Goal: Task Accomplishment & Management: Complete application form

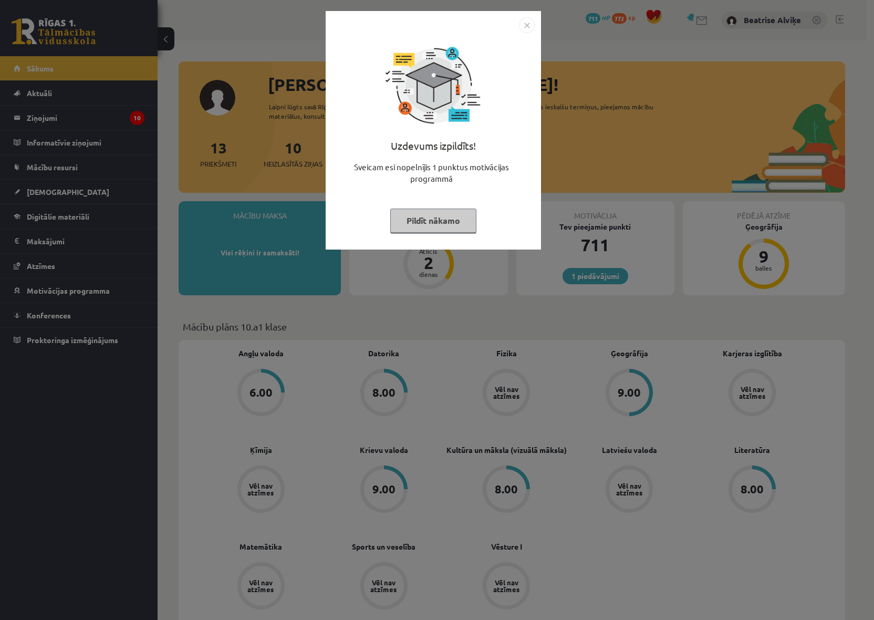
click at [527, 25] on img "Close" at bounding box center [527, 25] width 16 height 16
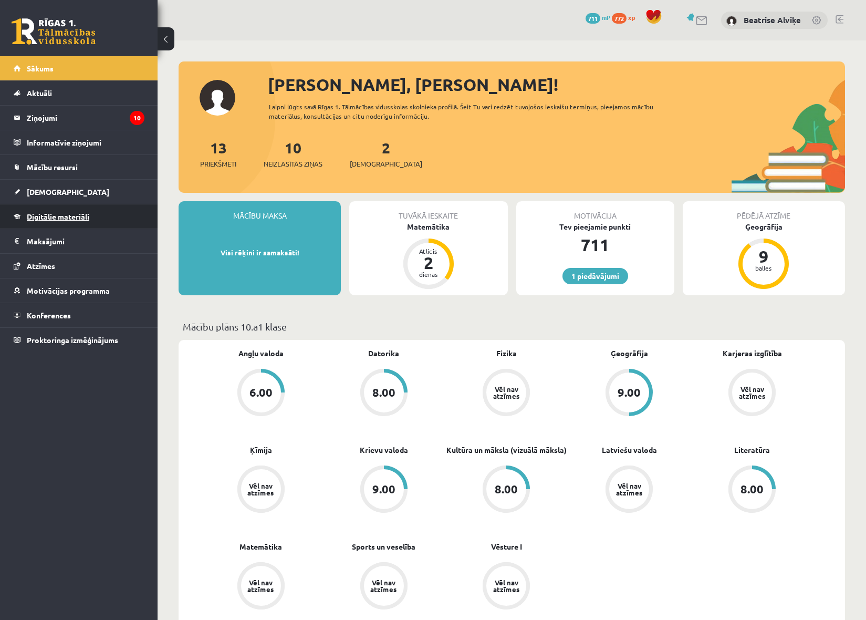
click at [99, 218] on link "Digitālie materiāli" at bounding box center [79, 216] width 131 height 24
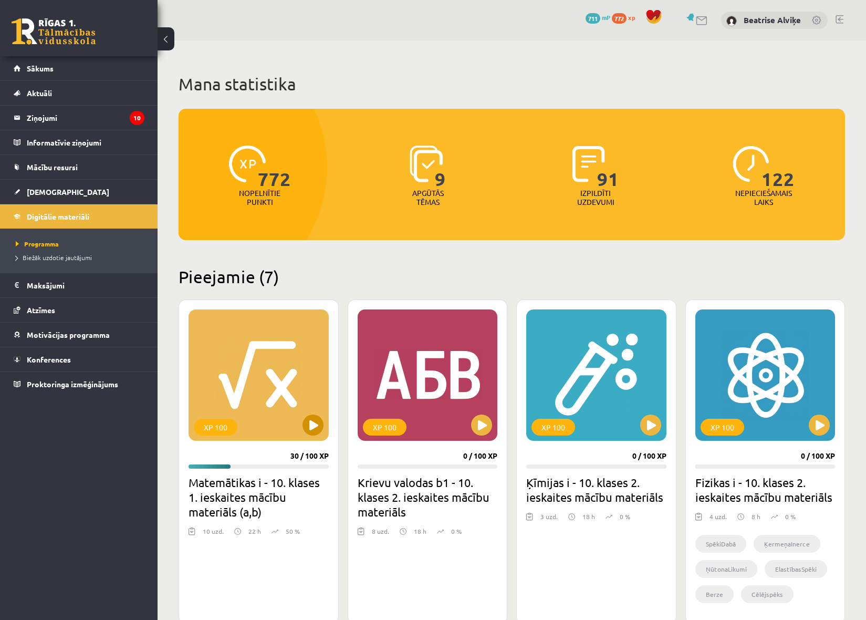
click at [264, 421] on div "XP 100" at bounding box center [259, 374] width 140 height 131
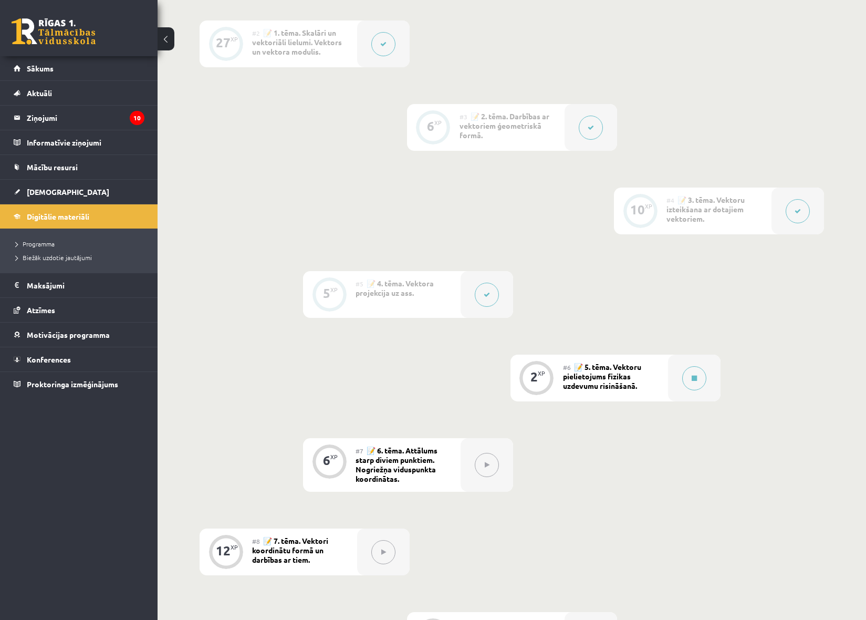
scroll to position [368, 0]
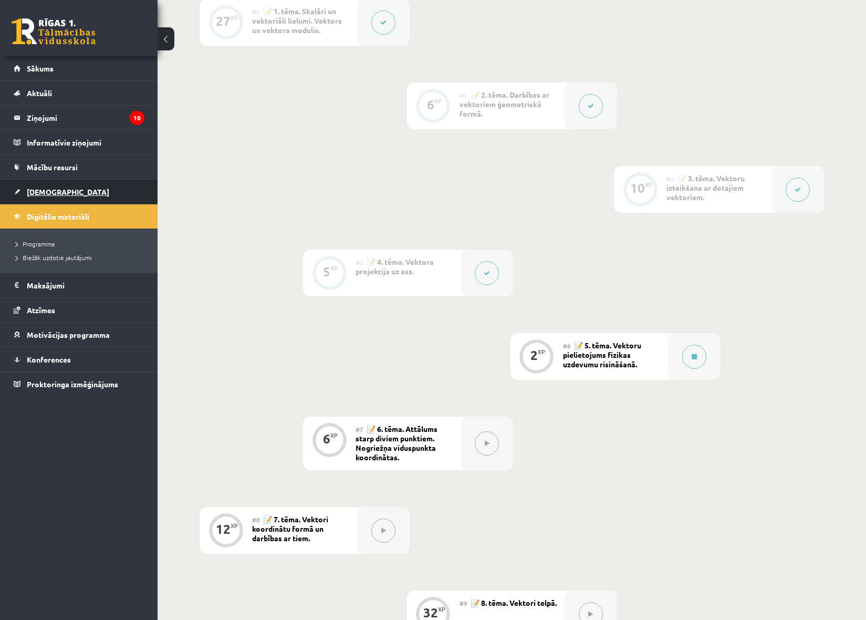
click at [62, 196] on link "[DEMOGRAPHIC_DATA]" at bounding box center [79, 192] width 131 height 24
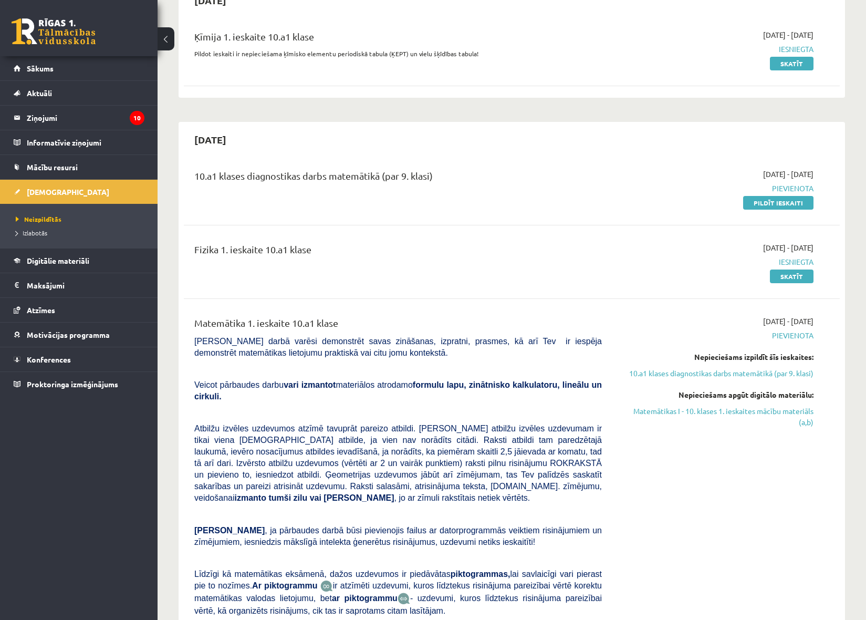
scroll to position [116, 0]
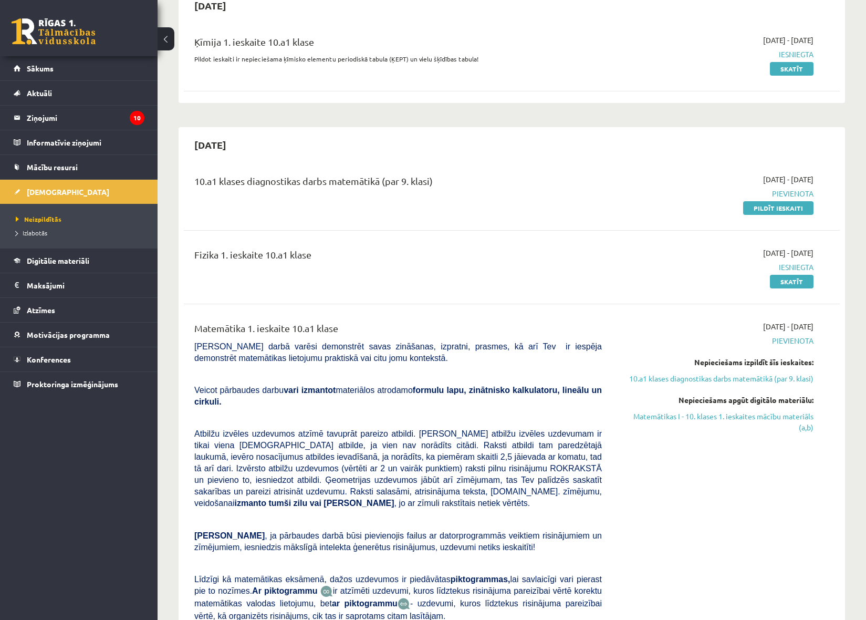
click at [765, 211] on link "Pildīt ieskaiti" at bounding box center [778, 208] width 70 height 14
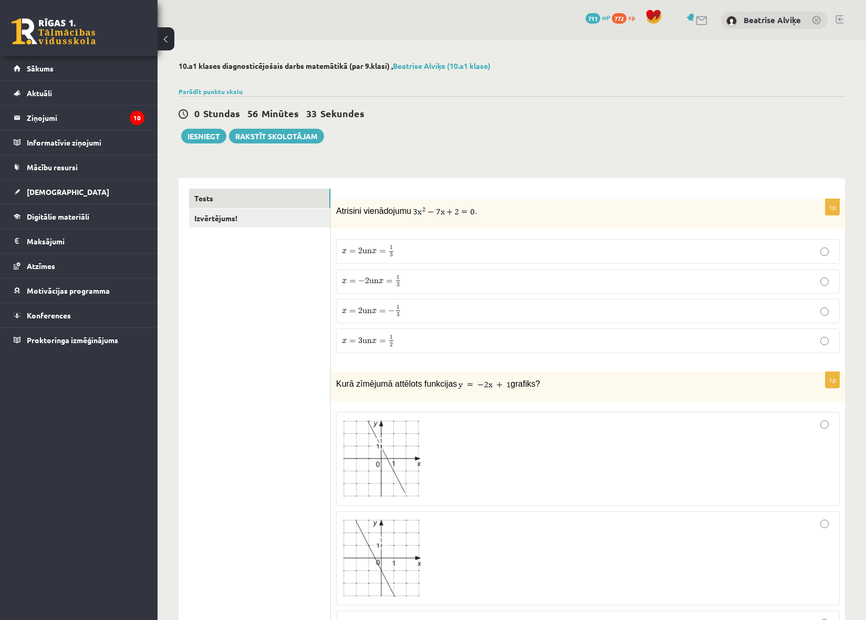
click at [514, 304] on label "x = 2 un x = − 1 3 x = 2 un x = − 1 3" at bounding box center [588, 311] width 504 height 25
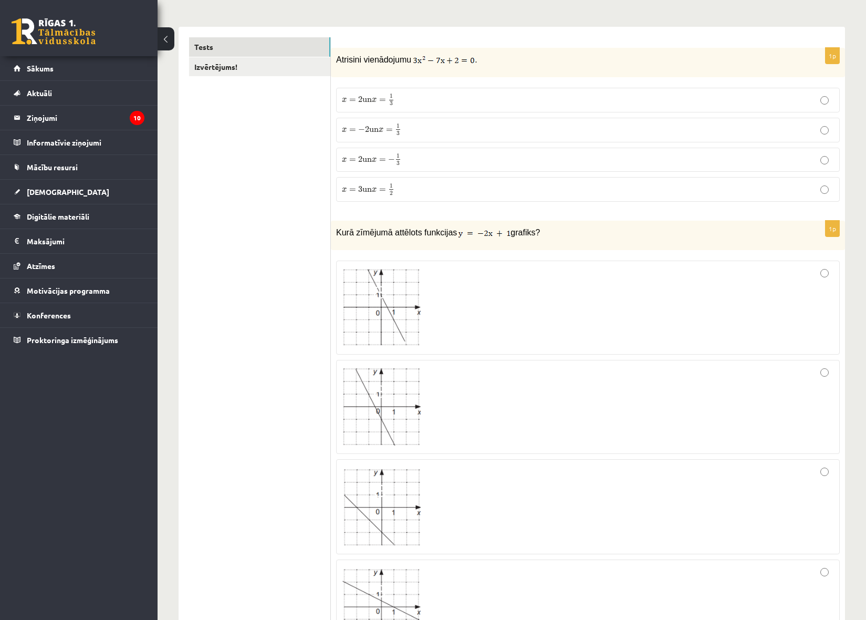
scroll to position [158, 0]
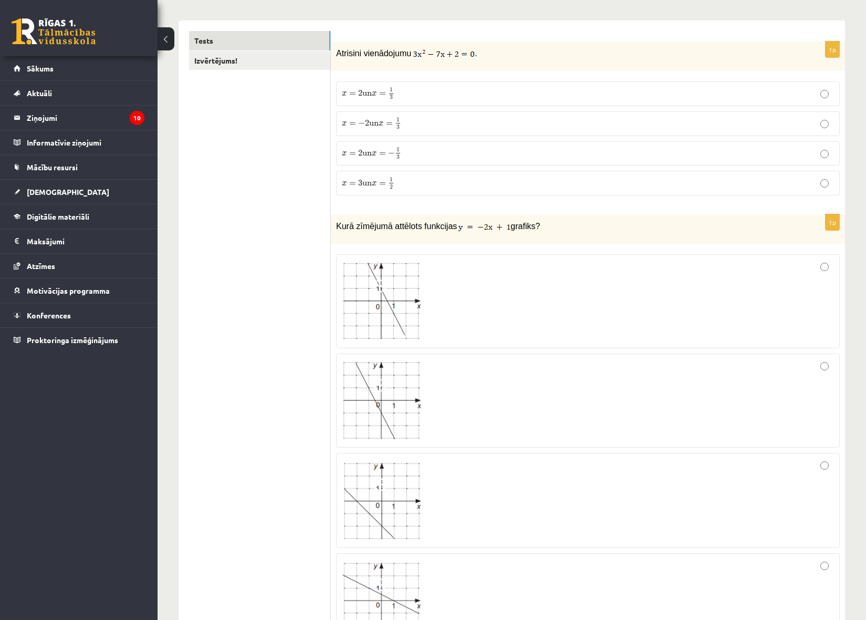
click at [642, 357] on label at bounding box center [588, 399] width 504 height 93
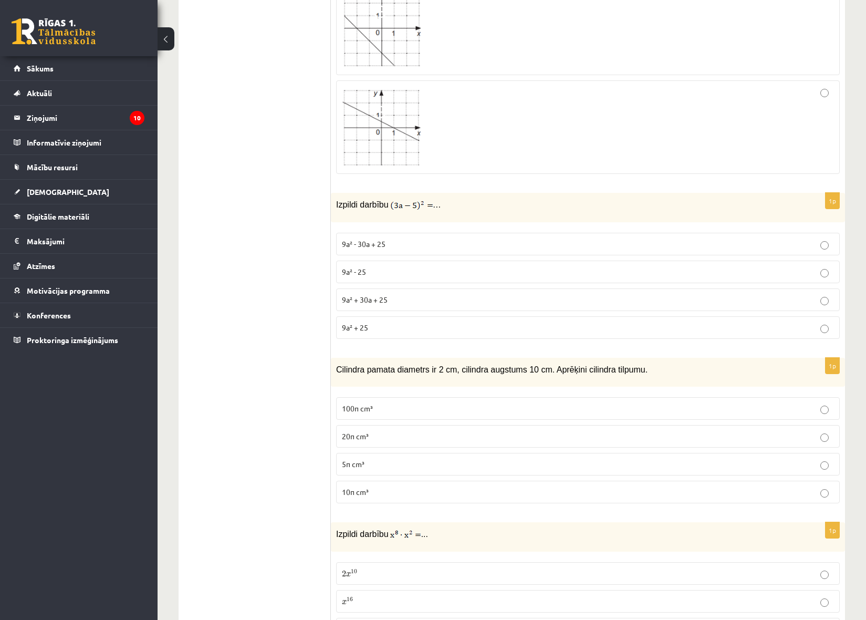
scroll to position [683, 0]
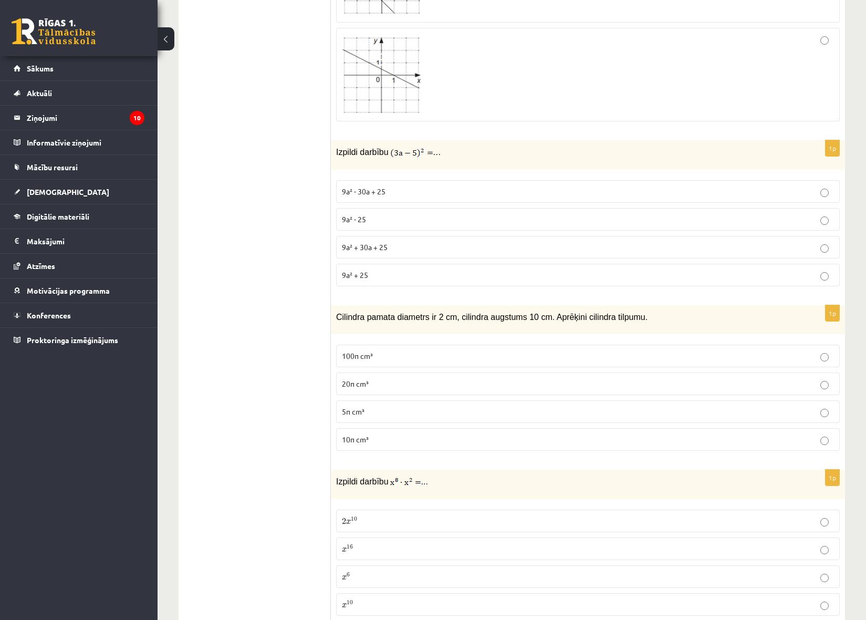
click at [375, 209] on label "9a² - 25" at bounding box center [588, 219] width 504 height 23
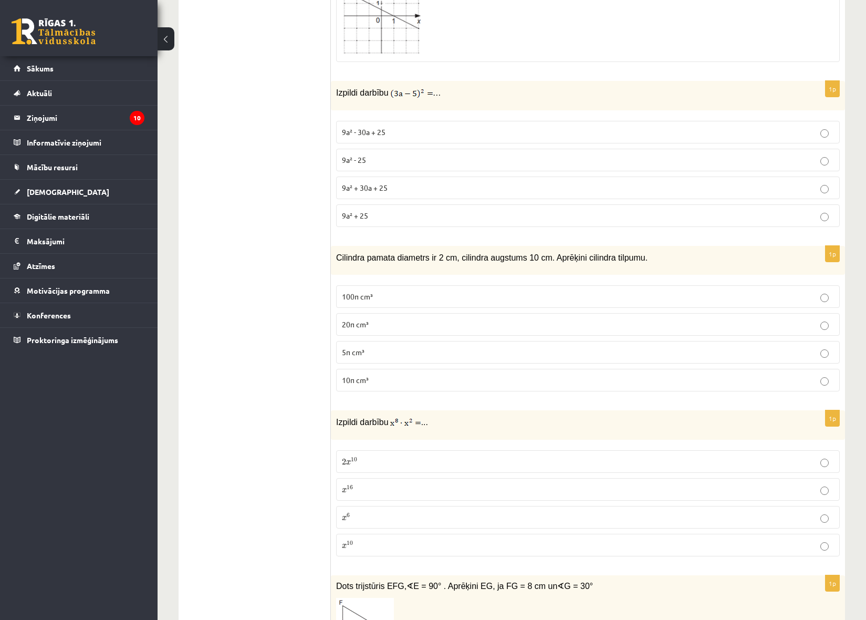
scroll to position [788, 0]
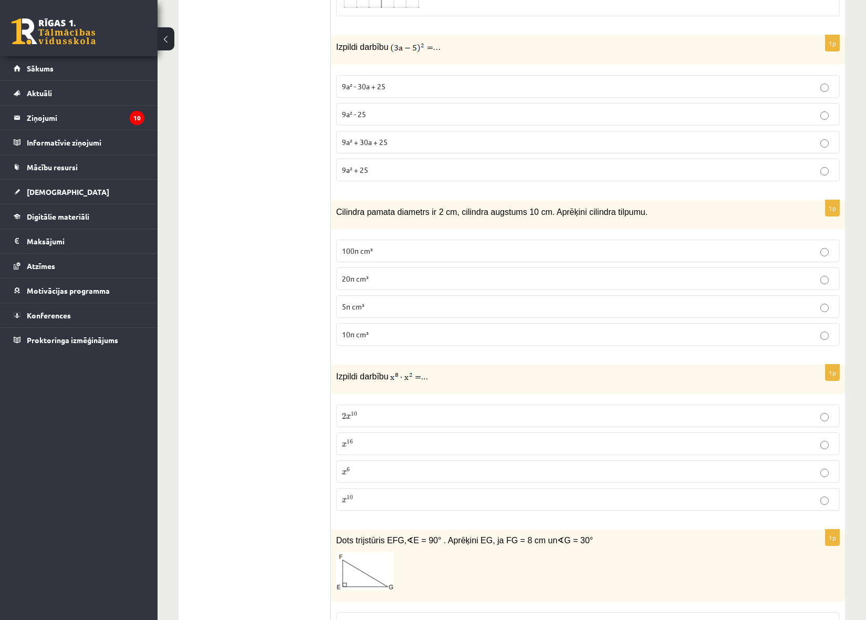
click at [372, 270] on label "20π cm³" at bounding box center [588, 278] width 504 height 23
click at [472, 505] on label "x 10 x 10" at bounding box center [588, 499] width 504 height 23
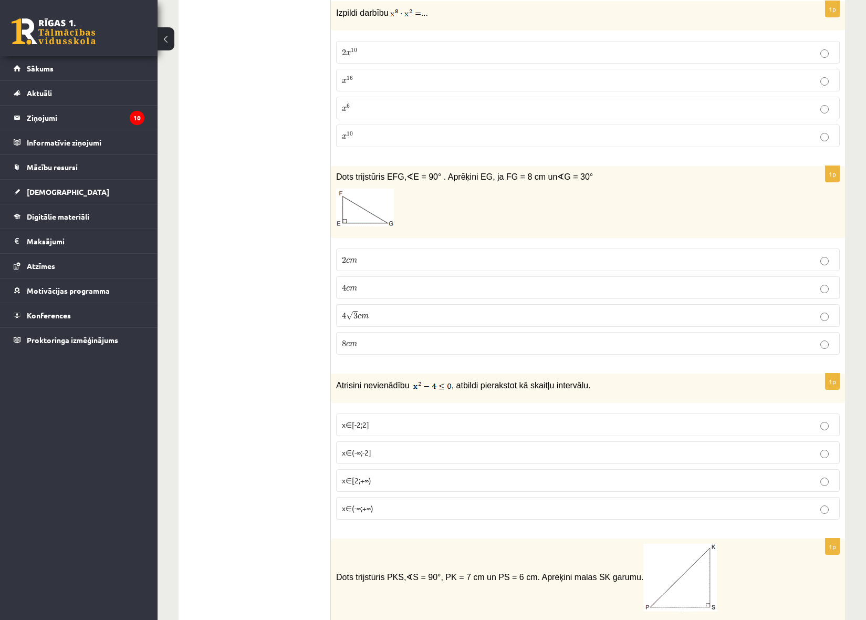
scroll to position [1155, 0]
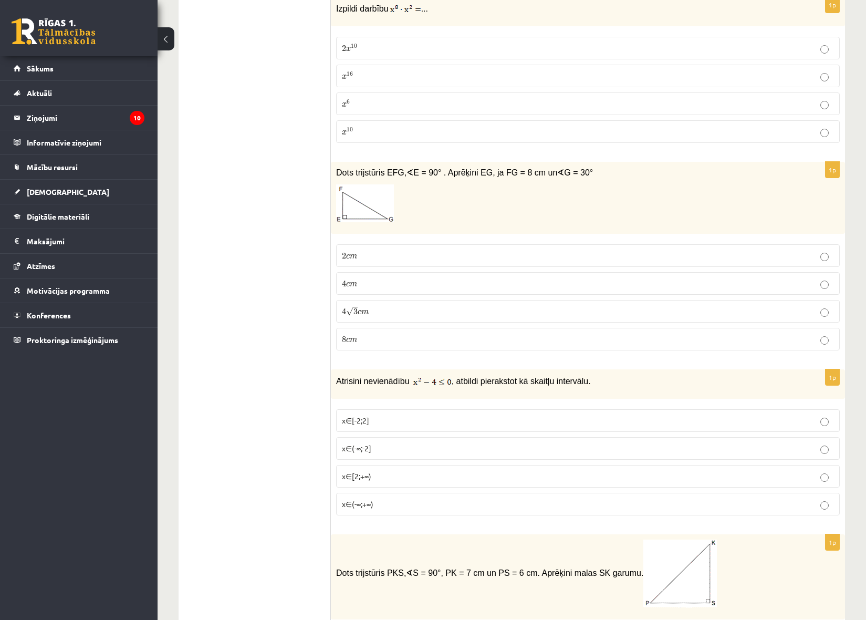
click at [415, 277] on label "4 c m 4 c m" at bounding box center [588, 283] width 504 height 23
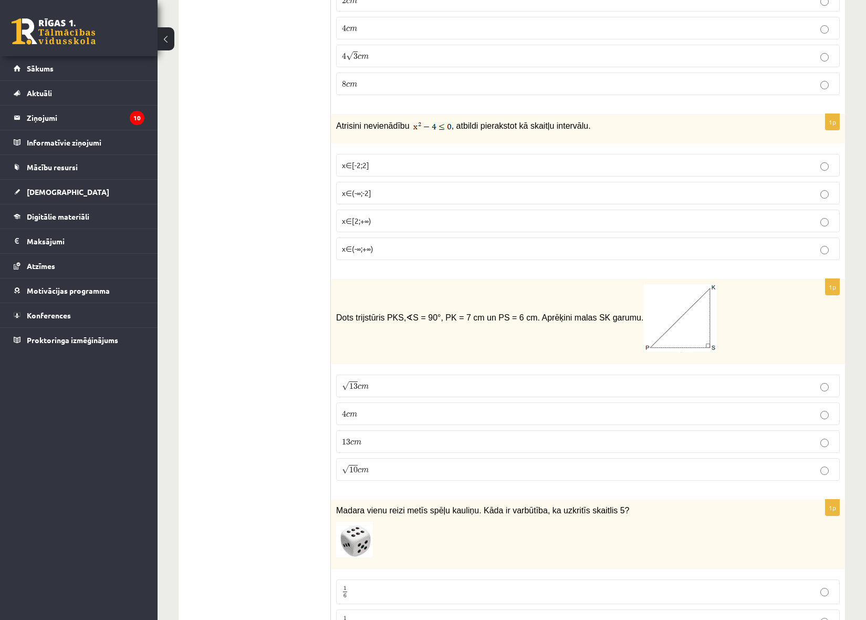
scroll to position [1470, 0]
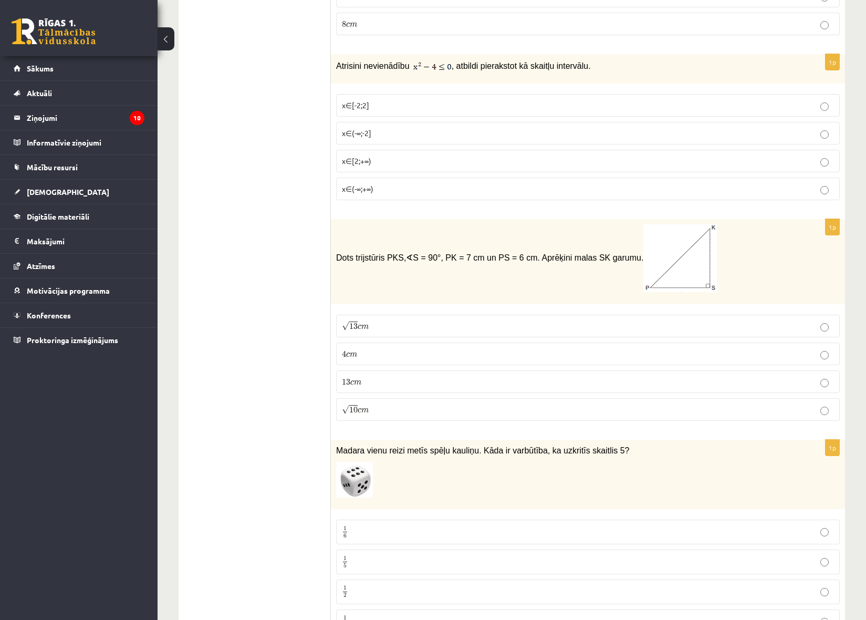
click at [681, 352] on p "4 c m 4 c m" at bounding box center [588, 353] width 492 height 11
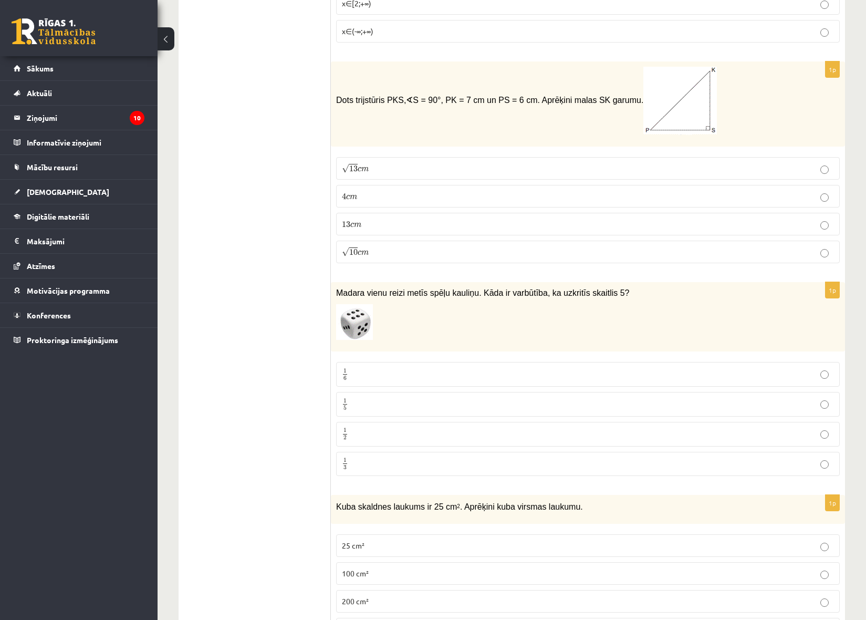
scroll to position [1680, 0]
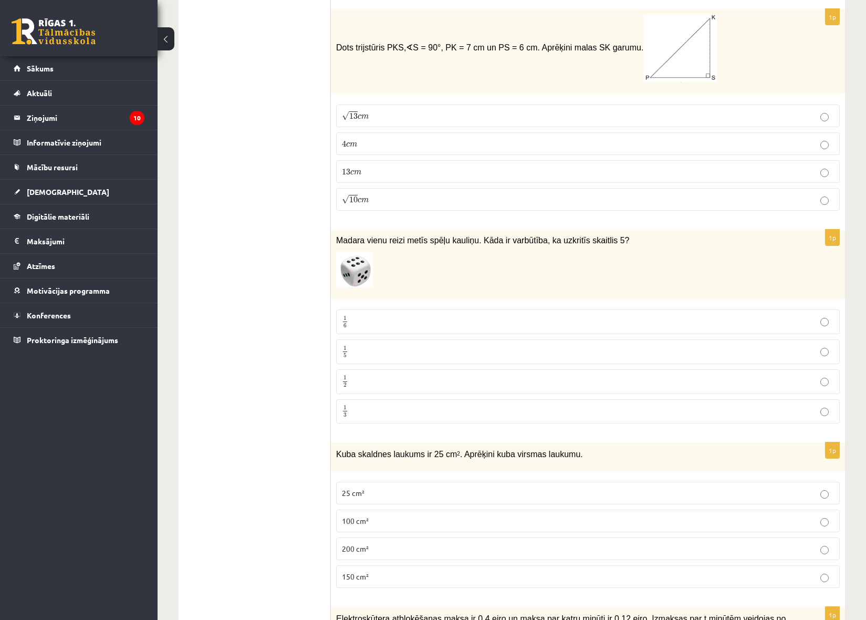
click at [477, 313] on label "1 6 1 6" at bounding box center [588, 321] width 504 height 25
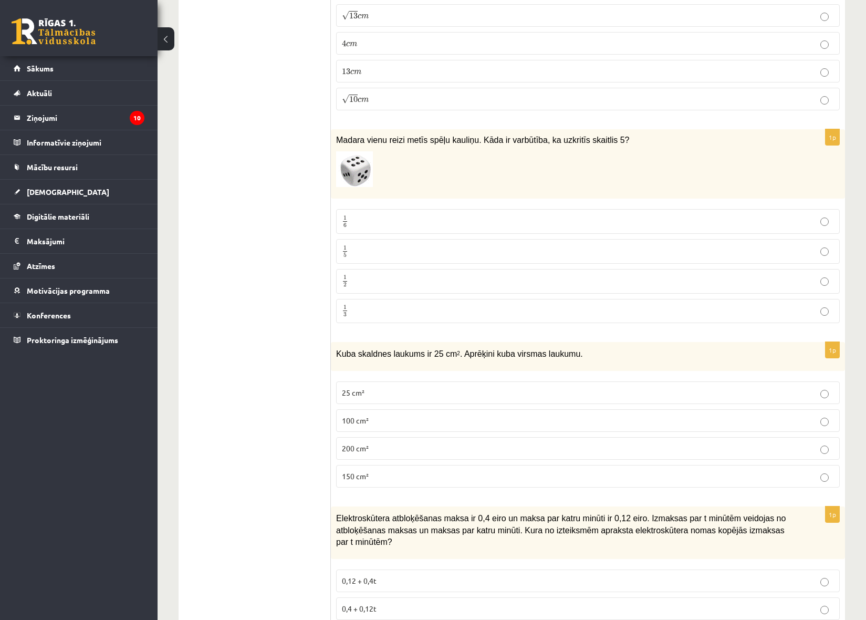
scroll to position [1785, 0]
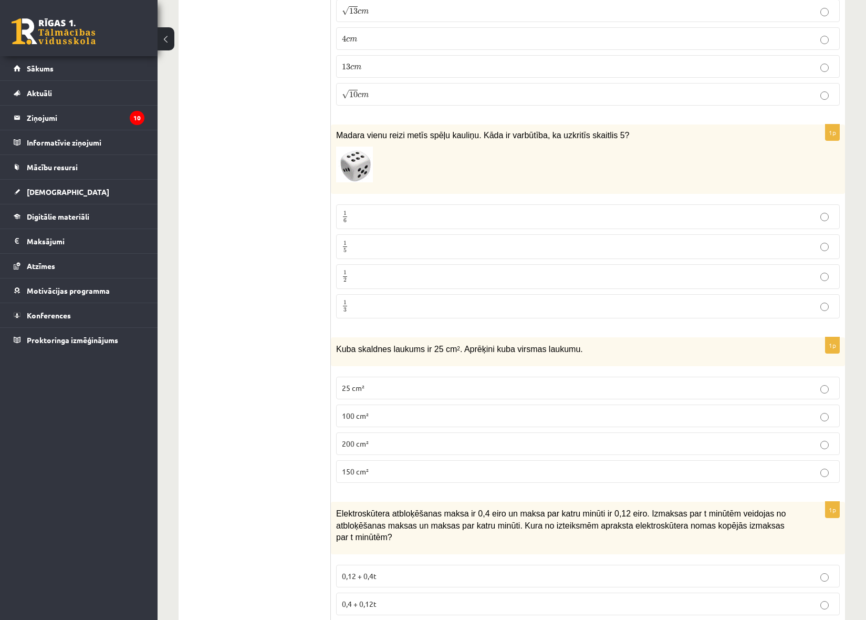
click at [378, 469] on p "150 cm²" at bounding box center [588, 471] width 492 height 11
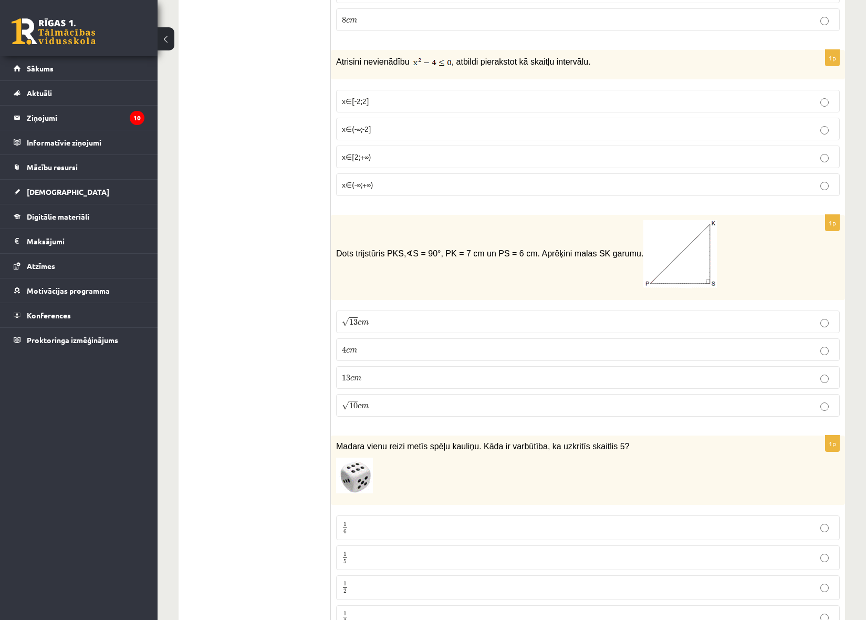
scroll to position [1470, 0]
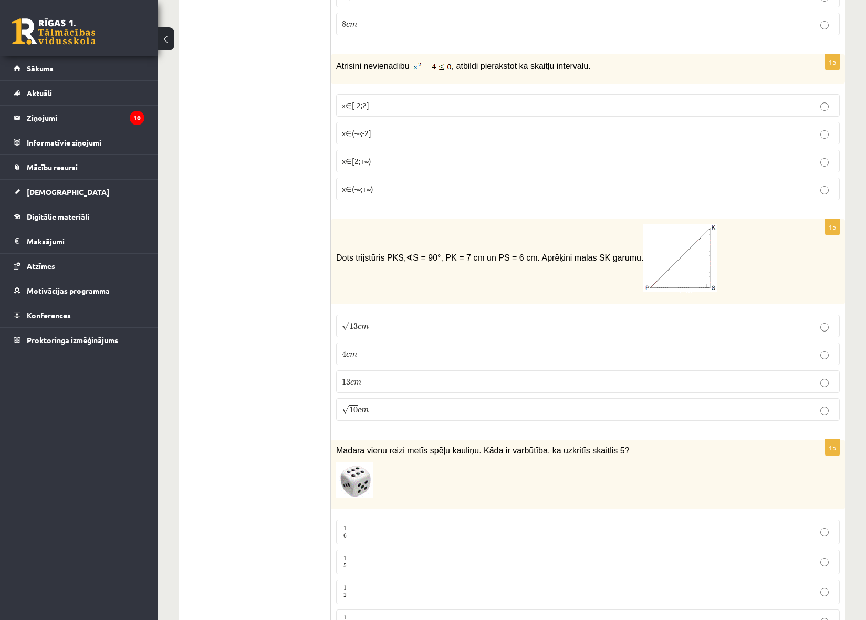
click at [621, 91] on fieldset "x∈[-2;2] x∈(-∞;-2] x∈[2;+∞) x∈(-∞;+∞)" at bounding box center [588, 146] width 504 height 114
click at [672, 123] on label "x∈(-∞;-2]" at bounding box center [588, 133] width 504 height 23
click at [671, 122] on label "x∈(-∞;-2]" at bounding box center [588, 133] width 504 height 23
click at [667, 121] on fieldset "x∈[-2;2] x∈(-∞;-2] x∈[2;+∞) x∈(-∞;+∞)" at bounding box center [588, 146] width 504 height 114
click at [661, 112] on label "x∈[-2;2]" at bounding box center [588, 105] width 504 height 23
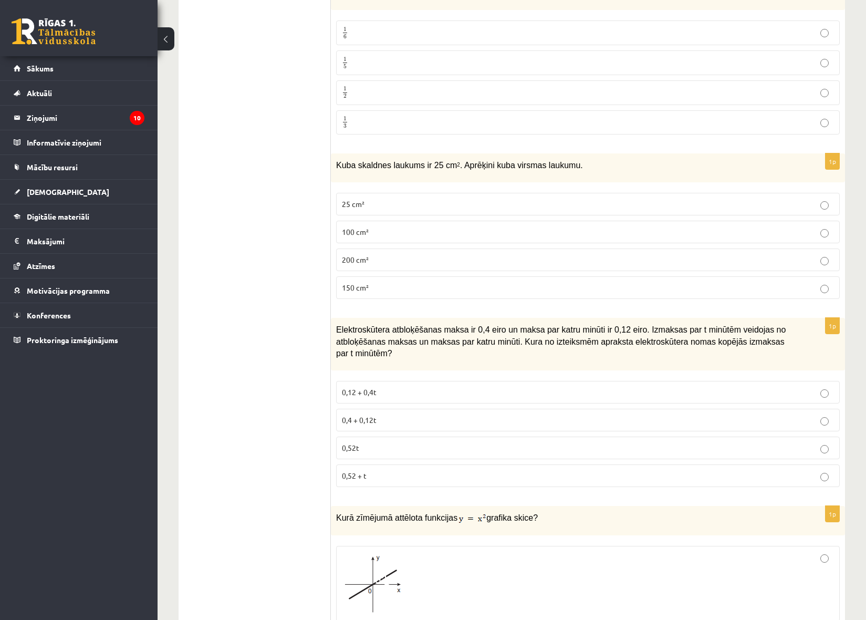
scroll to position [1995, 0]
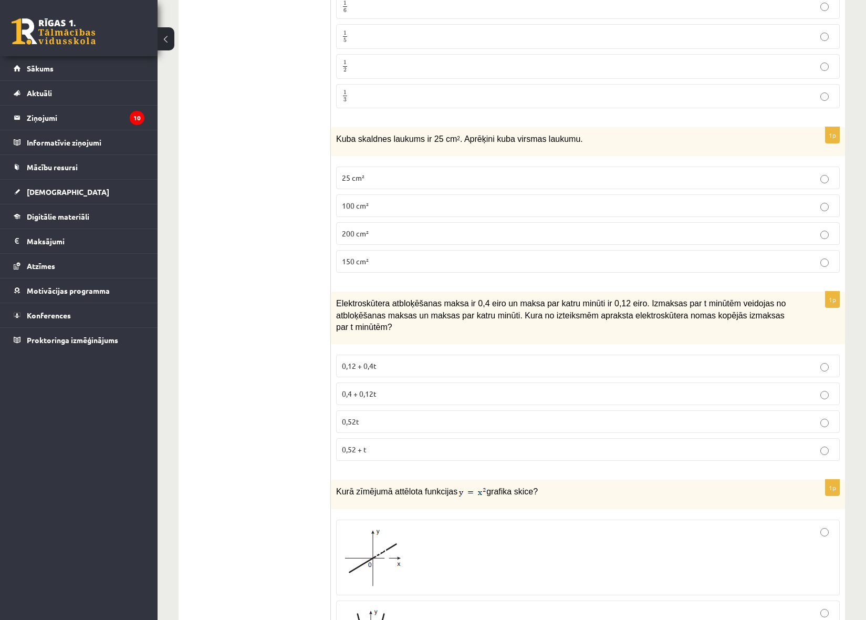
click at [444, 383] on label "0,4 + 0,12t" at bounding box center [588, 393] width 504 height 23
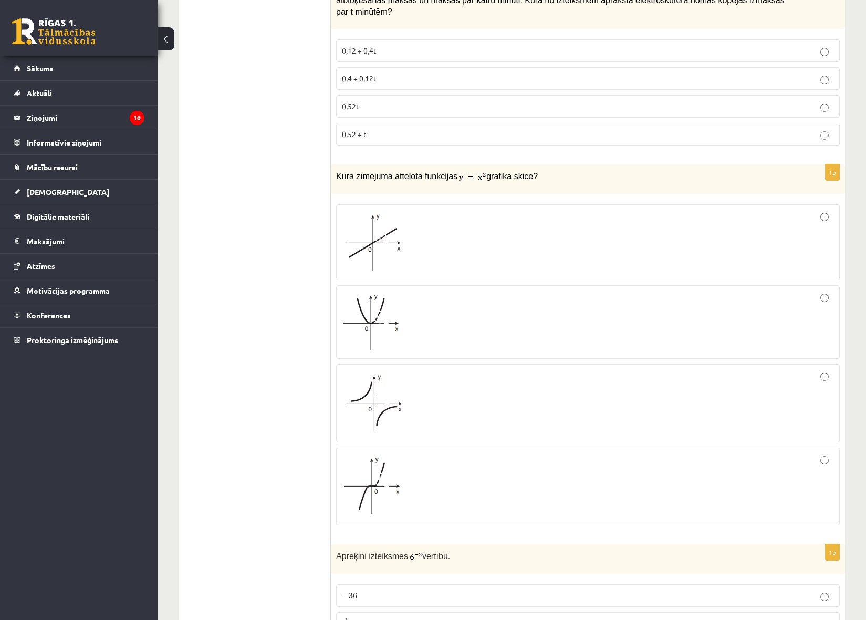
scroll to position [2521, 0]
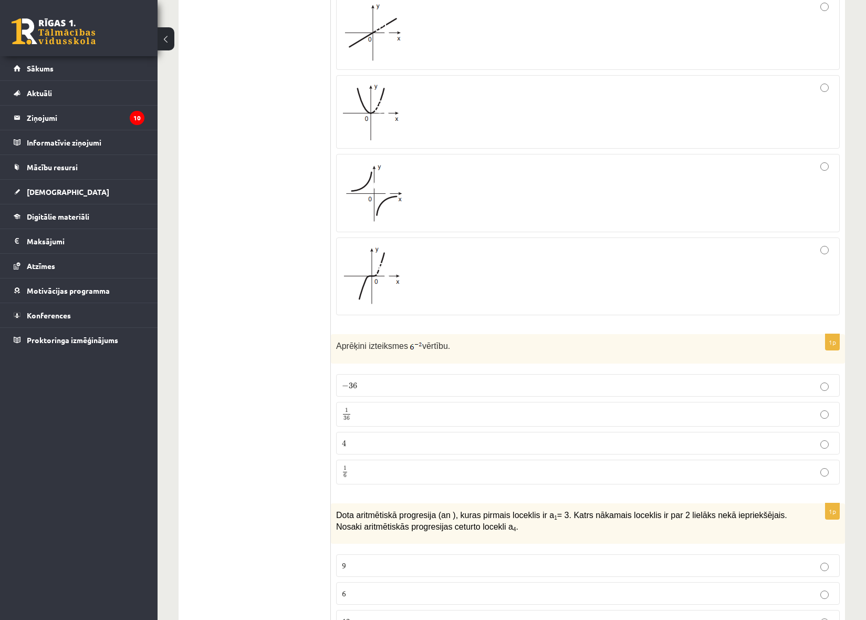
drag, startPoint x: 409, startPoint y: 381, endPoint x: 403, endPoint y: 390, distance: 10.2
click at [409, 382] on p "− 36 − 36" at bounding box center [588, 385] width 492 height 11
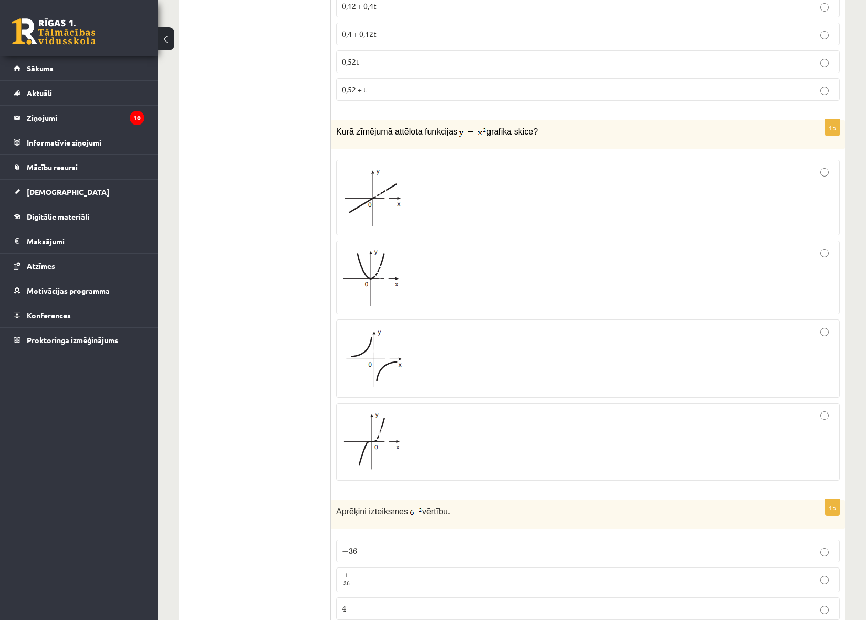
scroll to position [2363, 0]
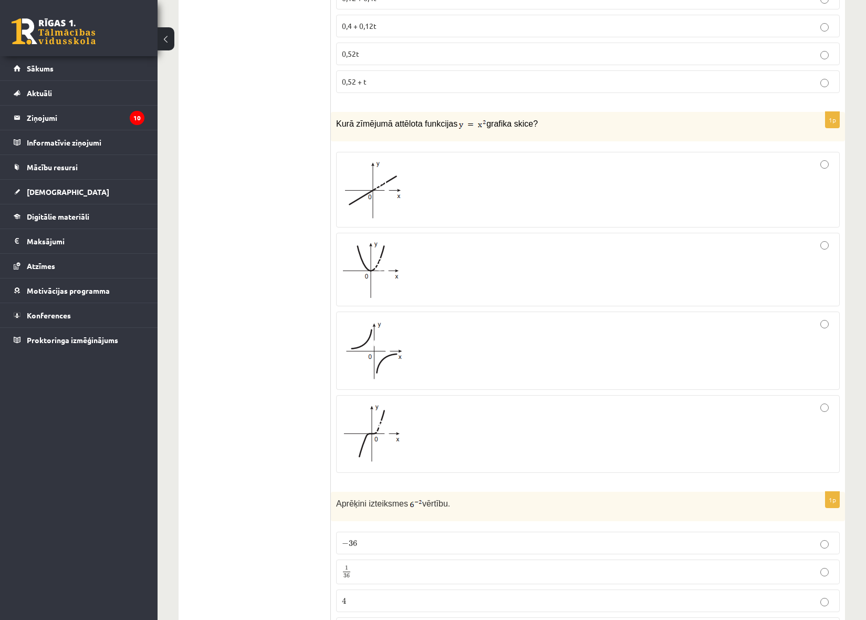
click at [383, 316] on label at bounding box center [588, 350] width 504 height 78
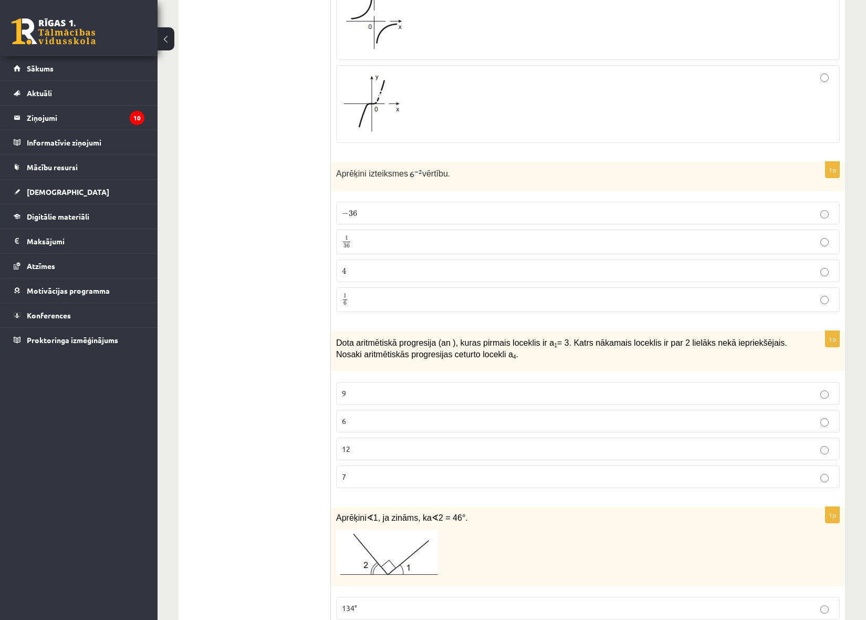
scroll to position [2678, 0]
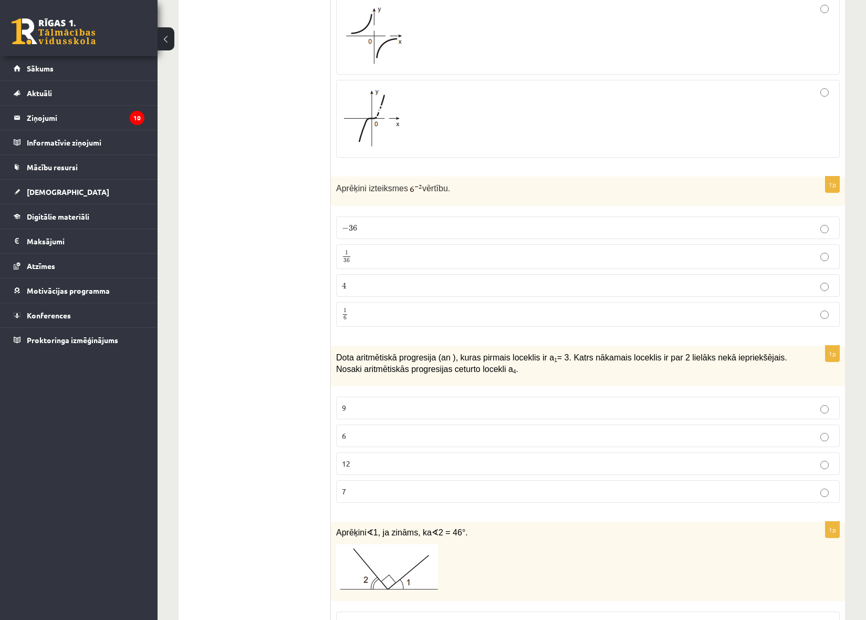
click at [350, 258] on span "36" at bounding box center [346, 260] width 7 height 5
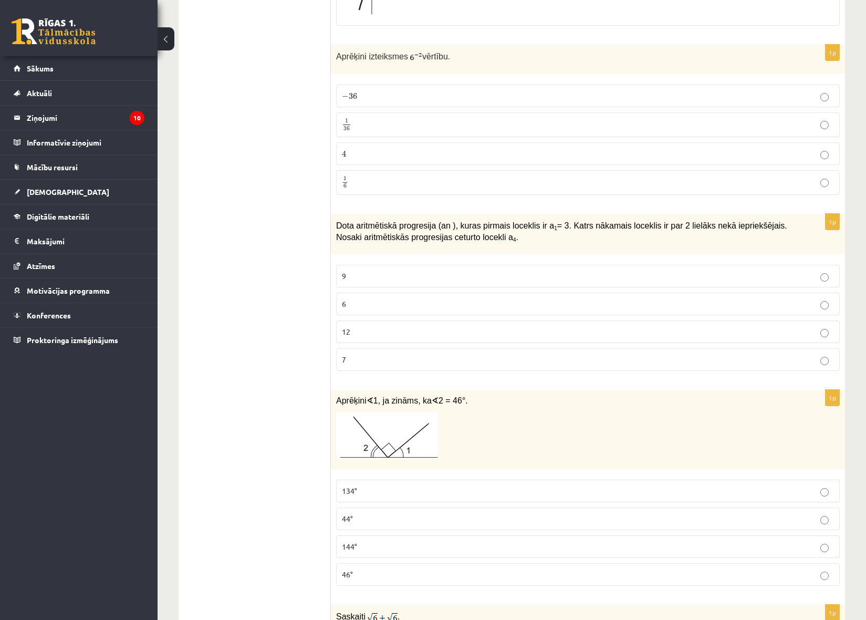
scroll to position [2993, 0]
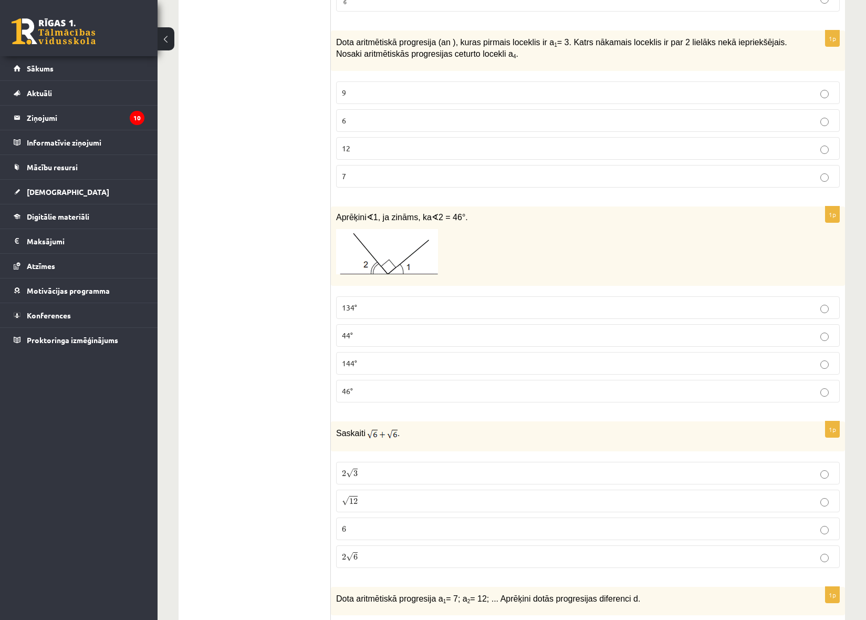
click at [414, 323] on fieldset "134° 44° 144° 46°" at bounding box center [588, 348] width 504 height 114
click at [420, 332] on p "44°" at bounding box center [588, 335] width 492 height 11
click at [421, 534] on p "6 6" at bounding box center [588, 528] width 492 height 11
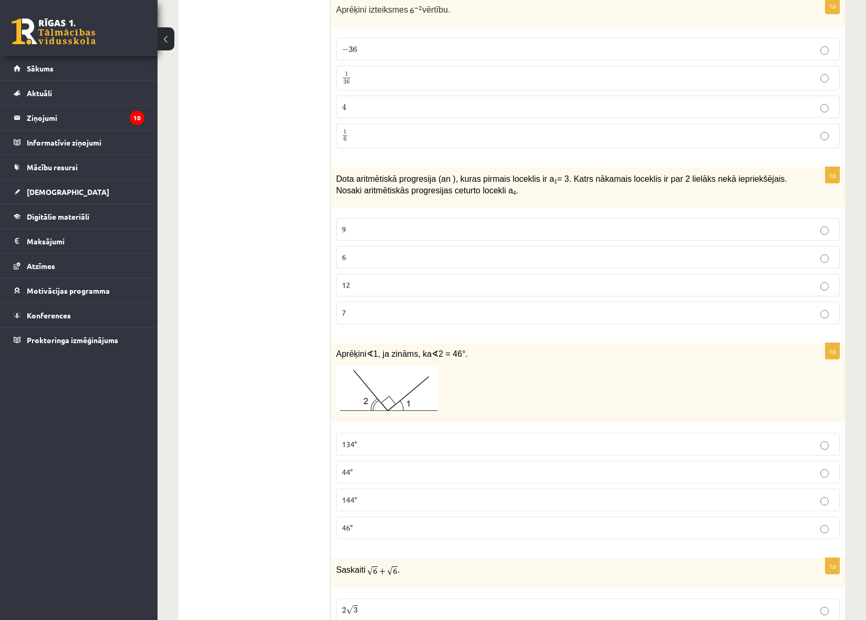
scroll to position [2836, 0]
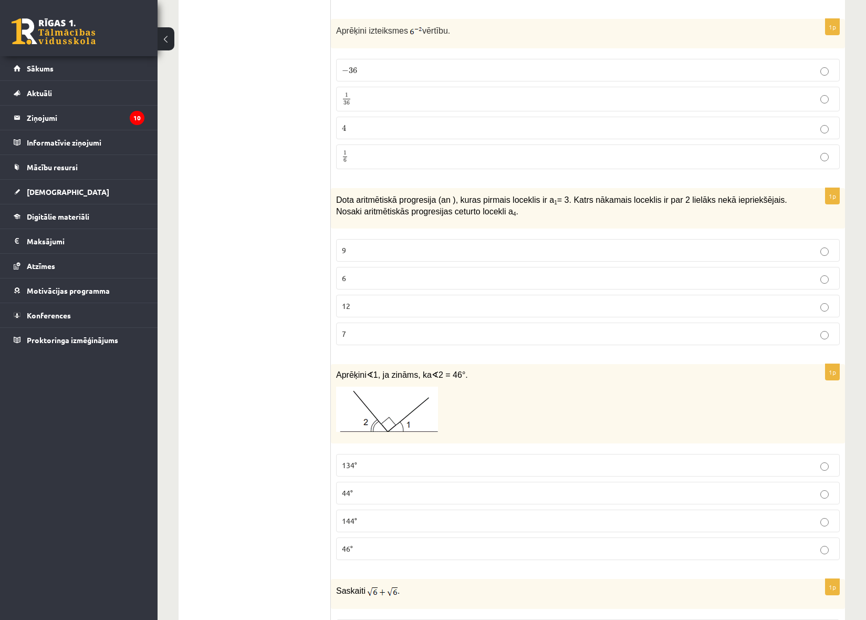
drag, startPoint x: 174, startPoint y: 198, endPoint x: 203, endPoint y: 194, distance: 29.2
drag, startPoint x: 203, startPoint y: 194, endPoint x: 398, endPoint y: 249, distance: 202.3
click at [398, 249] on p "9" at bounding box center [588, 250] width 492 height 11
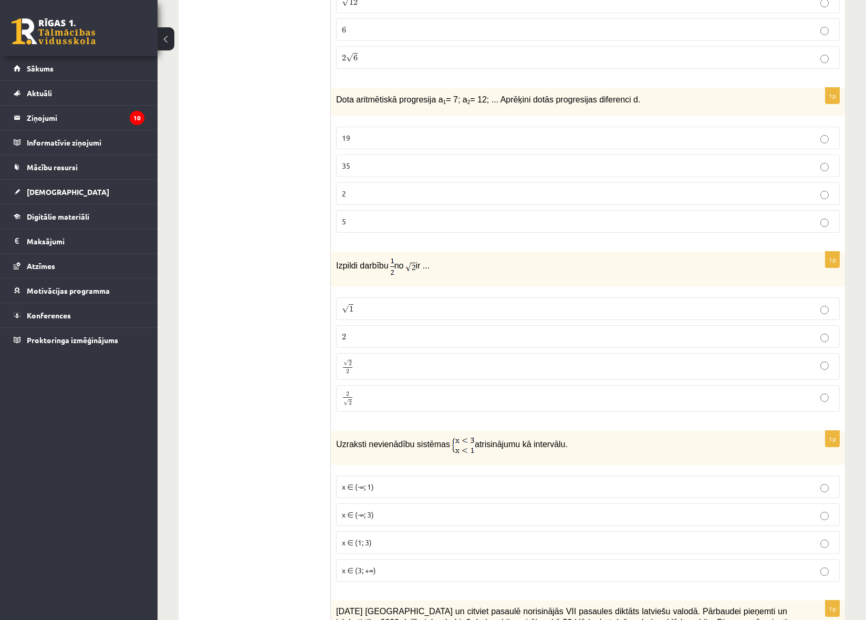
scroll to position [3466, 0]
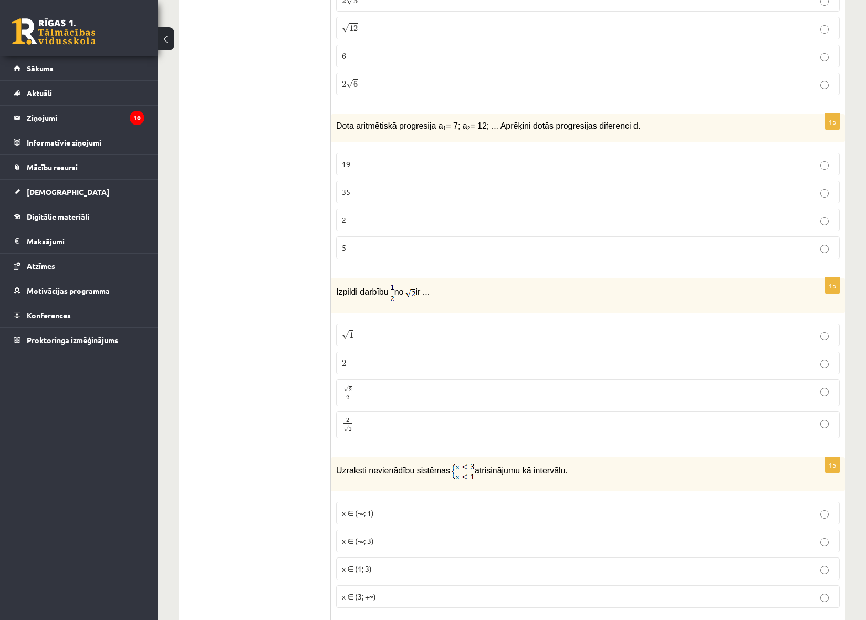
click at [416, 255] on label "5" at bounding box center [588, 247] width 504 height 23
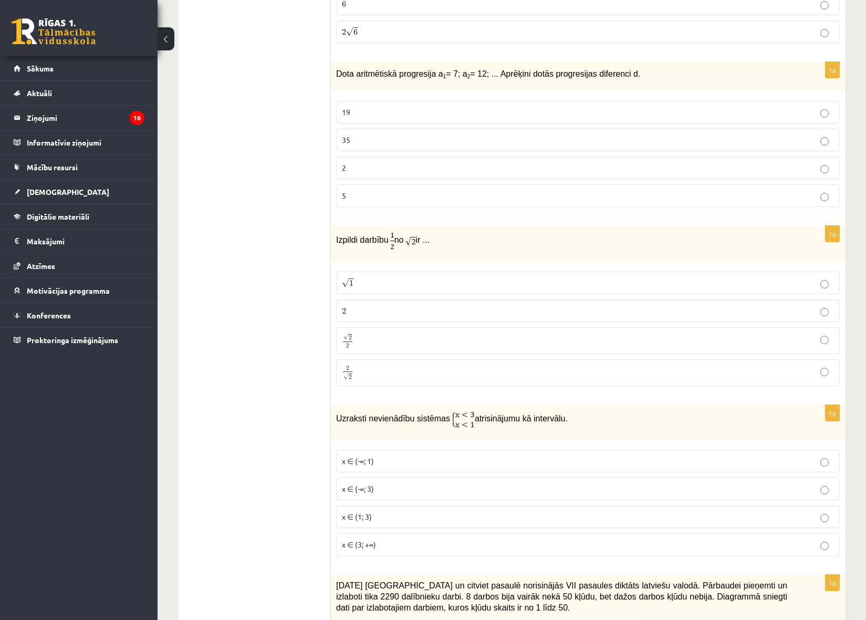
scroll to position [3518, 0]
drag, startPoint x: 281, startPoint y: 372, endPoint x: 389, endPoint y: 259, distance: 156.4
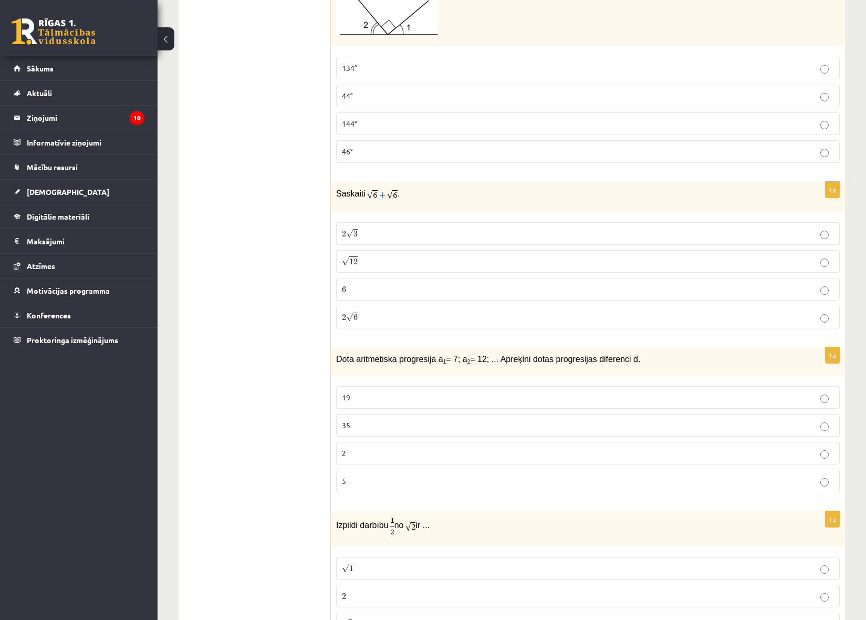
scroll to position [3203, 0]
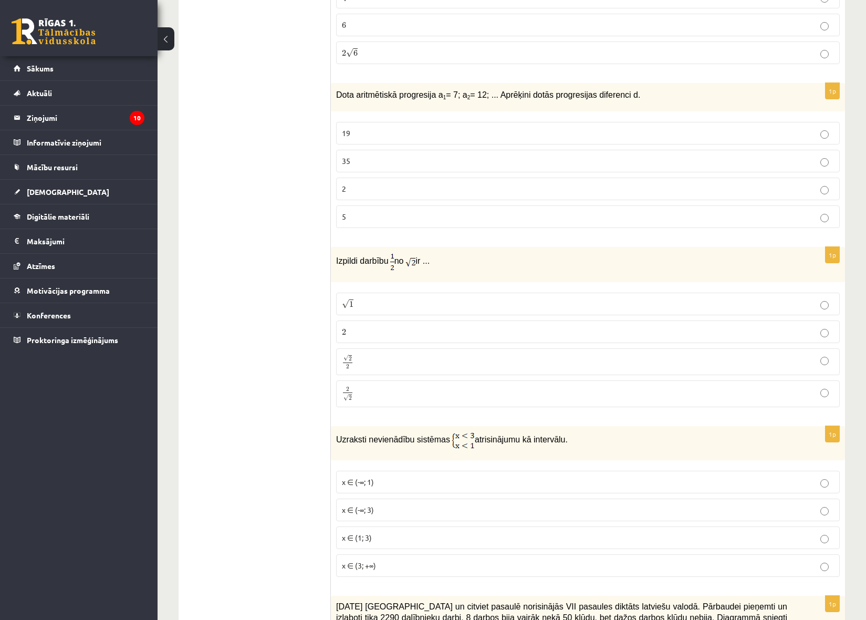
scroll to position [3500, 0]
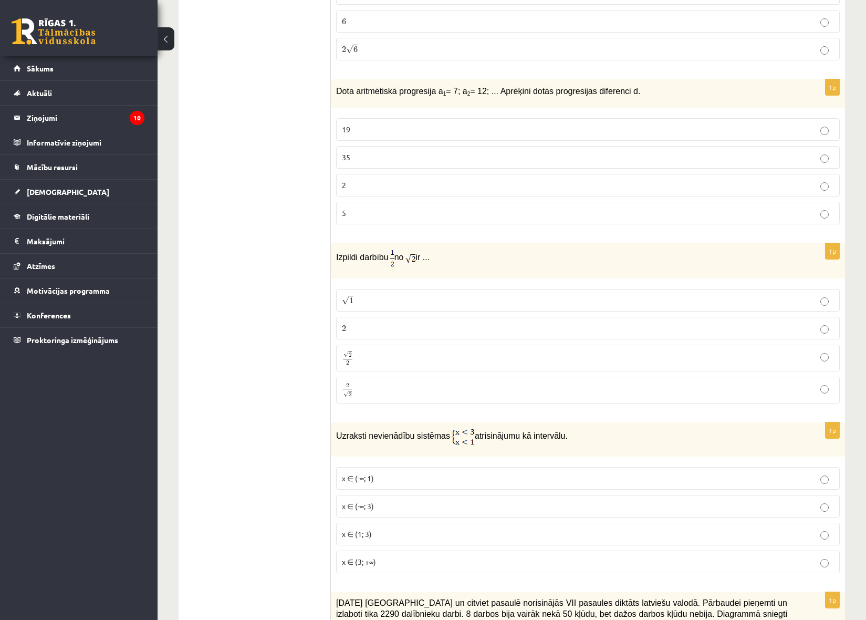
click at [346, 295] on label "√ 1 1" at bounding box center [588, 300] width 504 height 23
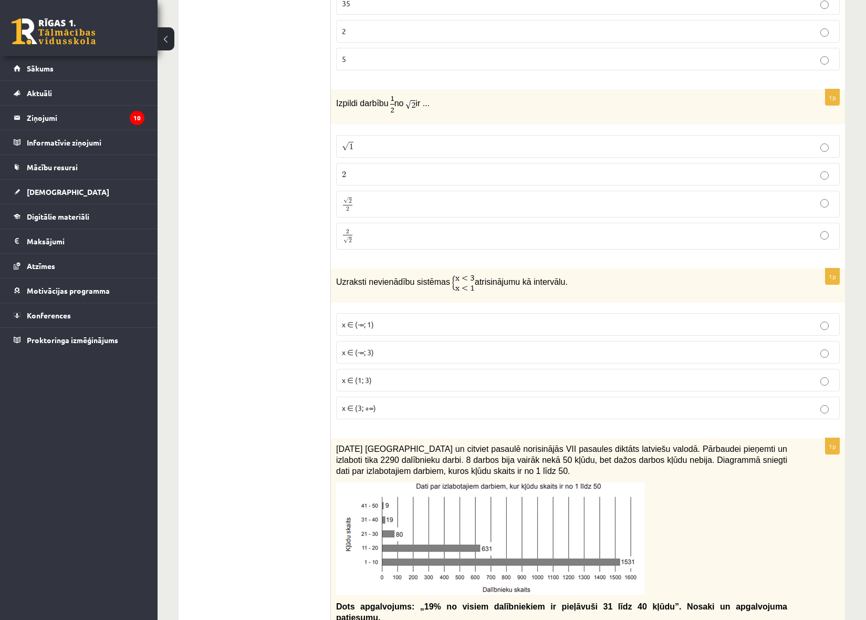
scroll to position [3658, 0]
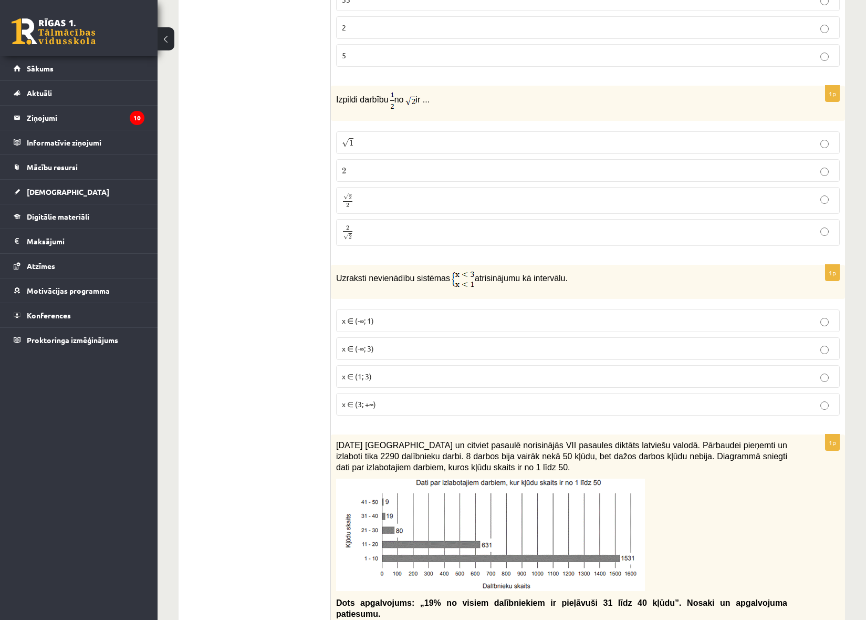
click at [445, 317] on p "x ∈ (-∞; 1)" at bounding box center [588, 320] width 492 height 11
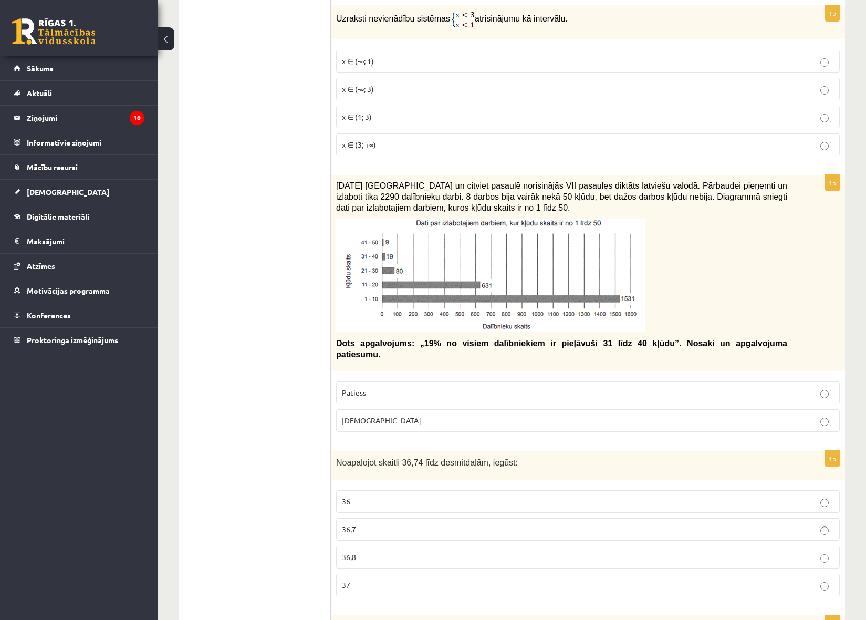
scroll to position [3921, 0]
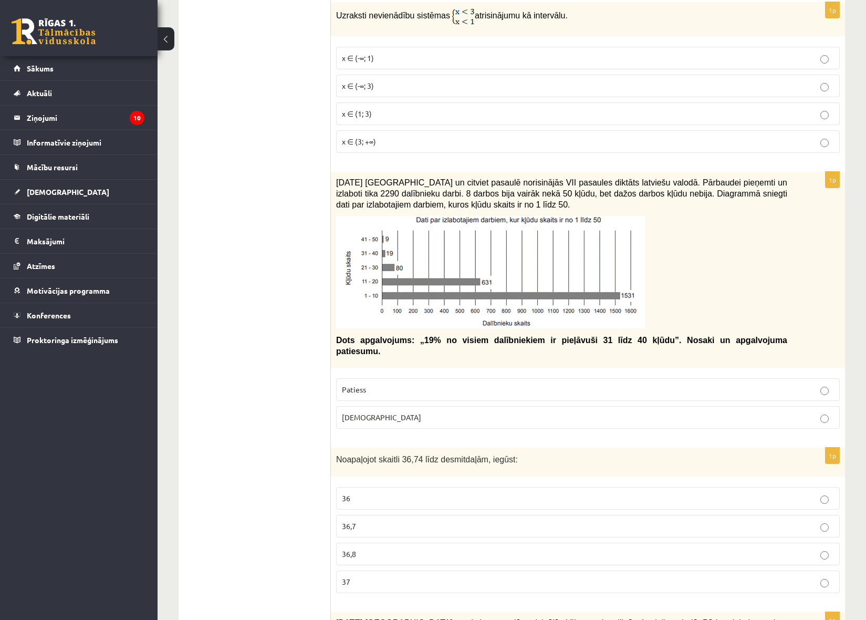
click at [541, 412] on p "[DEMOGRAPHIC_DATA]" at bounding box center [588, 417] width 492 height 11
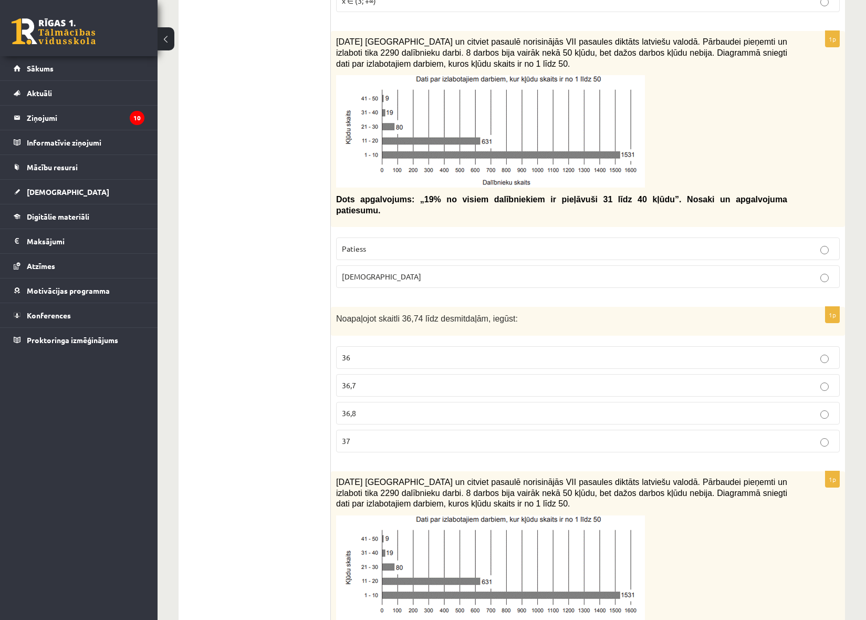
scroll to position [4078, 0]
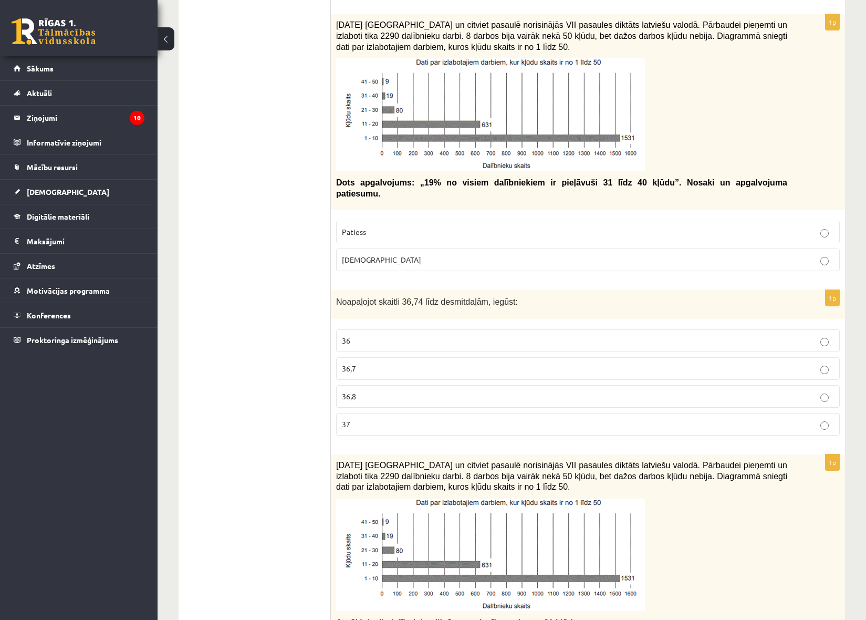
click at [389, 367] on label "36,7" at bounding box center [588, 368] width 504 height 23
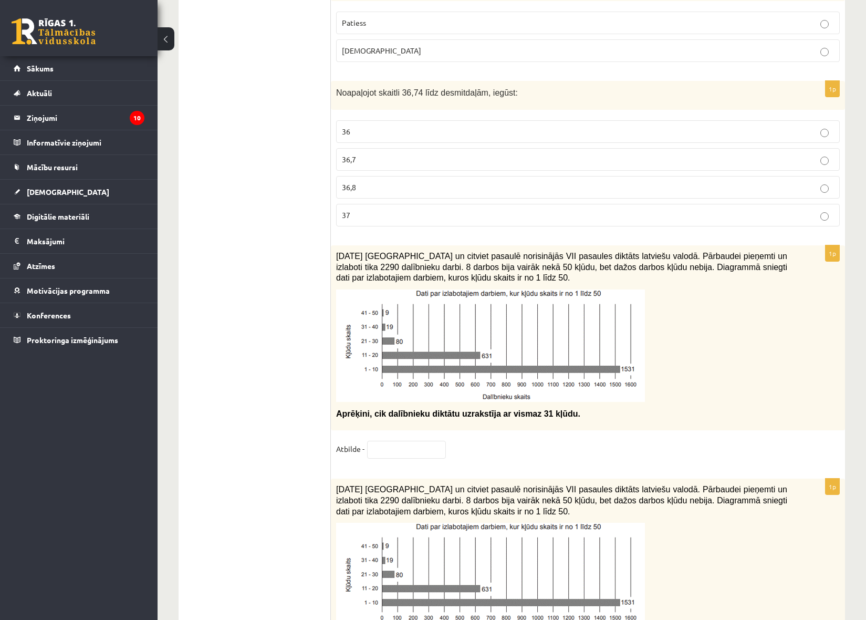
scroll to position [4288, 0]
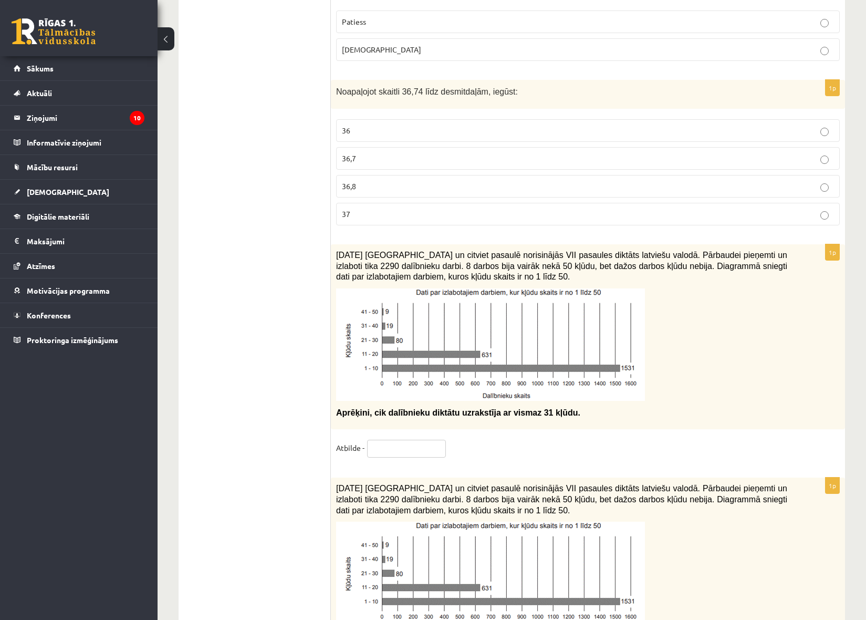
click at [413, 447] on input "text" at bounding box center [406, 449] width 79 height 18
type input "*"
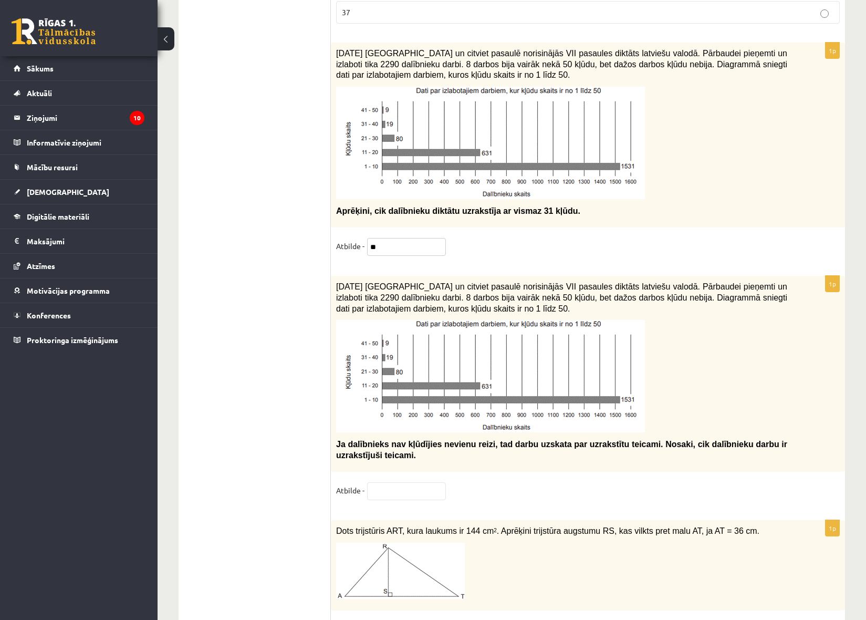
scroll to position [4603, 0]
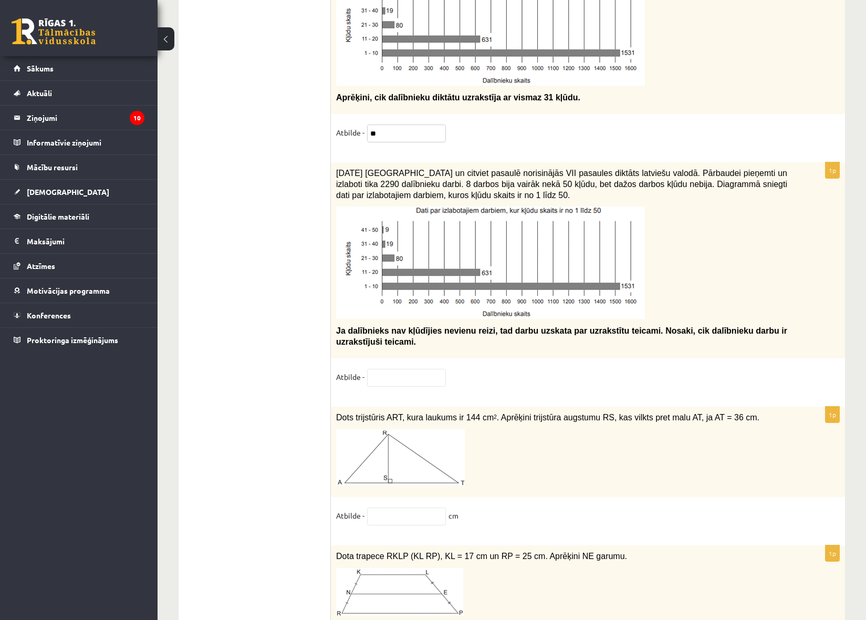
type input "**"
drag, startPoint x: 533, startPoint y: 321, endPoint x: 745, endPoint y: 336, distance: 212.7
click at [757, 332] on p "Ja dalībnieks nav kļūdījies nevienu reizi, tad darbu uzskata par uzrakstītu tei…" at bounding box center [561, 336] width 451 height 22
click at [656, 350] on div "1p [DATE] [GEOGRAPHIC_DATA] un citviet pasaulē norisinājās VII pasaules diktāts…" at bounding box center [588, 279] width 514 height 234
click at [426, 369] on input "text" at bounding box center [406, 378] width 79 height 18
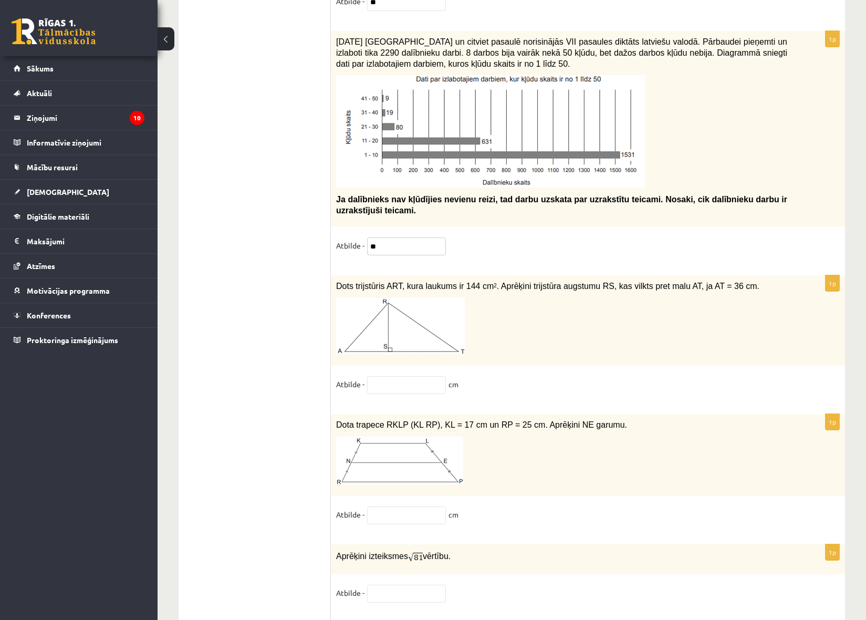
scroll to position [4761, 0]
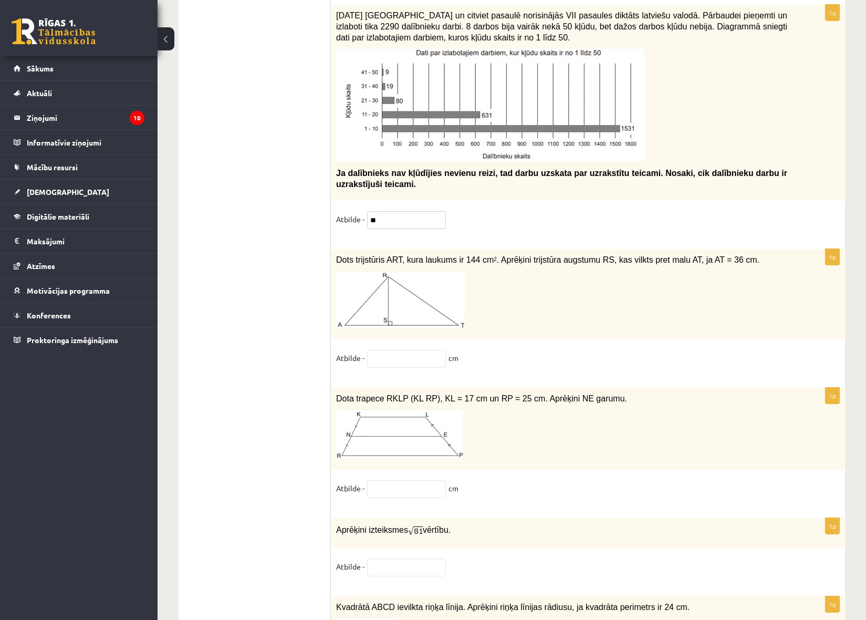
type input "**"
click at [432, 483] on input "text" at bounding box center [406, 489] width 79 height 18
type input "**"
click at [700, 410] on p at bounding box center [561, 434] width 451 height 48
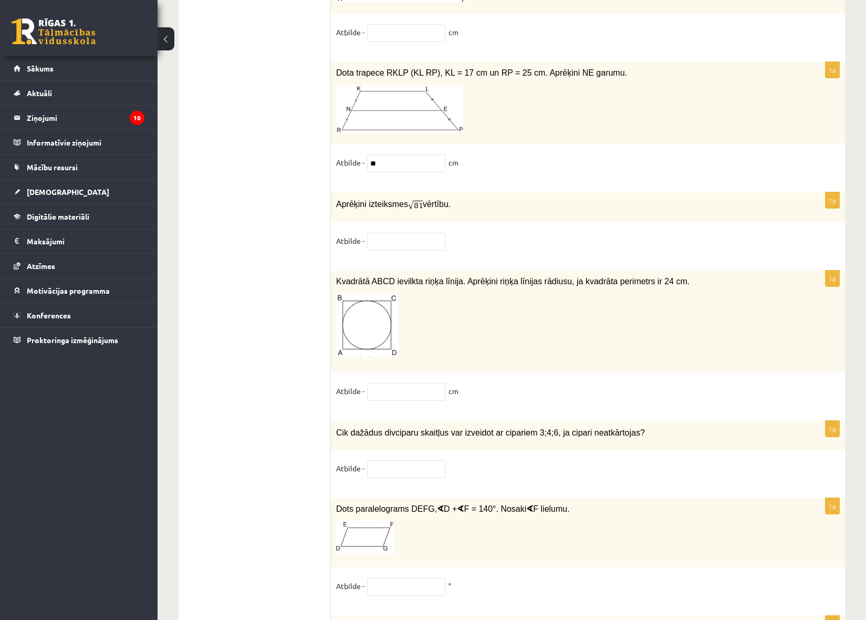
scroll to position [5181, 0]
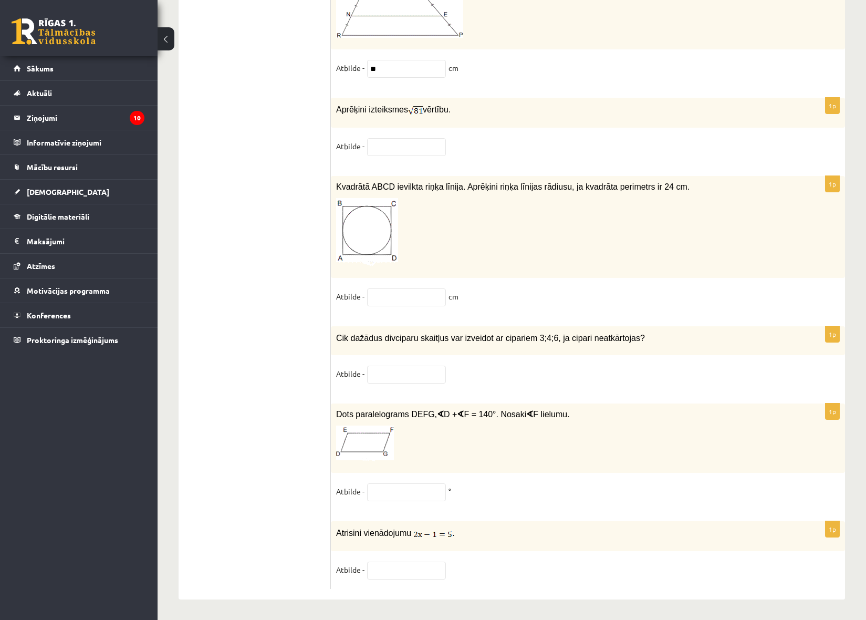
drag, startPoint x: 430, startPoint y: 123, endPoint x: 418, endPoint y: 129, distance: 12.9
click at [427, 128] on div "1p Aprēķini izteiksmes vērtību. Atbilde -" at bounding box center [588, 132] width 514 height 68
click at [351, 150] on fieldset "Atbilde -" at bounding box center [588, 149] width 504 height 22
click at [402, 138] on input "text" at bounding box center [406, 147] width 79 height 18
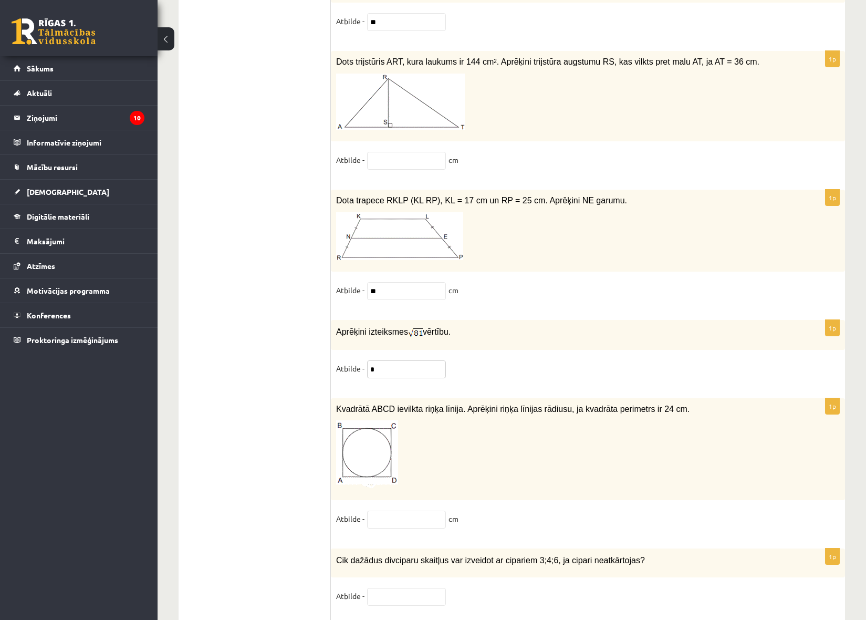
scroll to position [4918, 0]
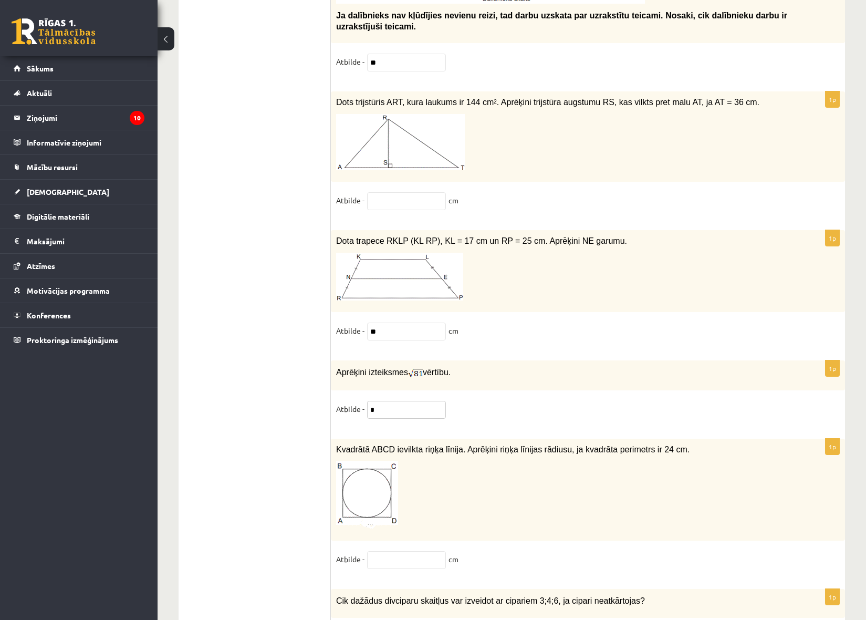
type input "*"
click at [393, 192] on input "text" at bounding box center [406, 201] width 79 height 18
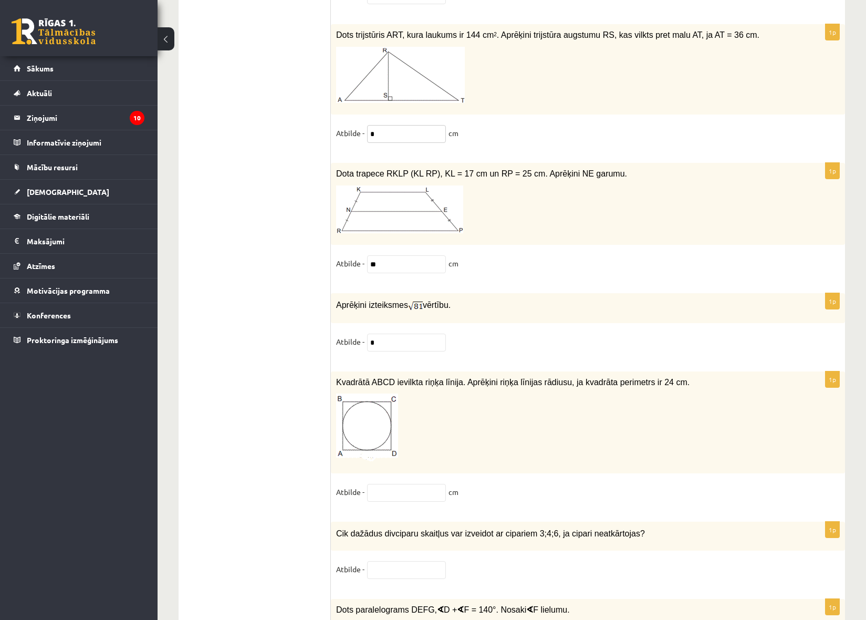
scroll to position [5076, 0]
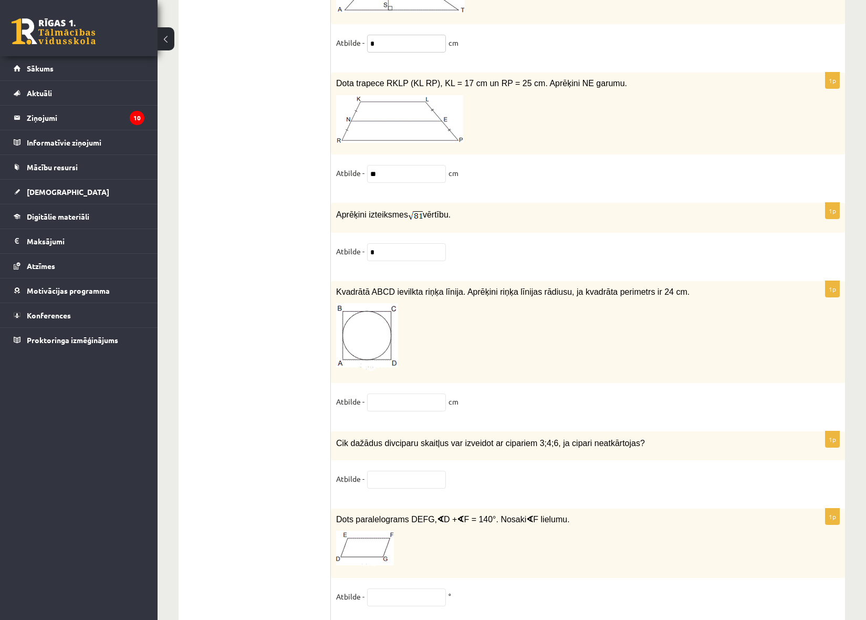
type input "*"
click at [580, 305] on p at bounding box center [561, 337] width 451 height 68
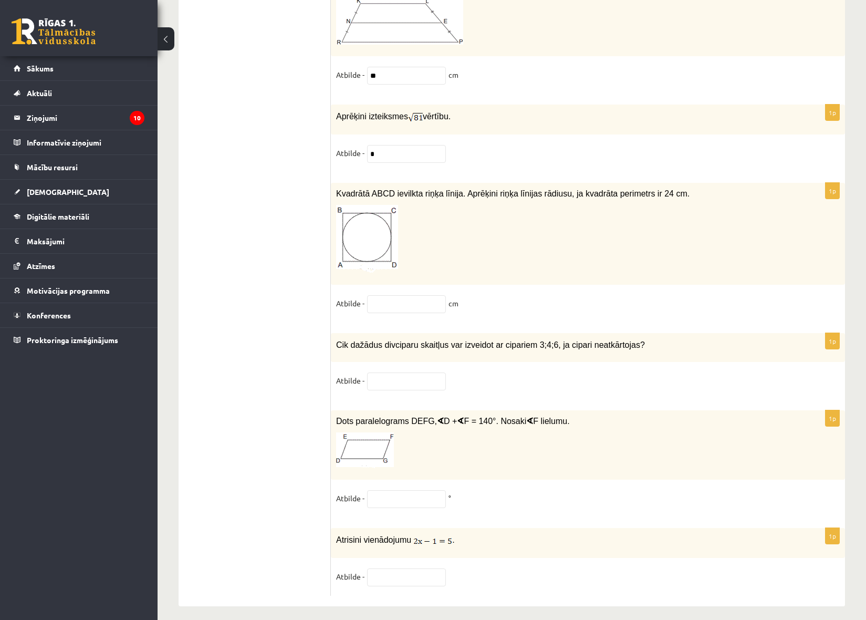
scroll to position [5181, 0]
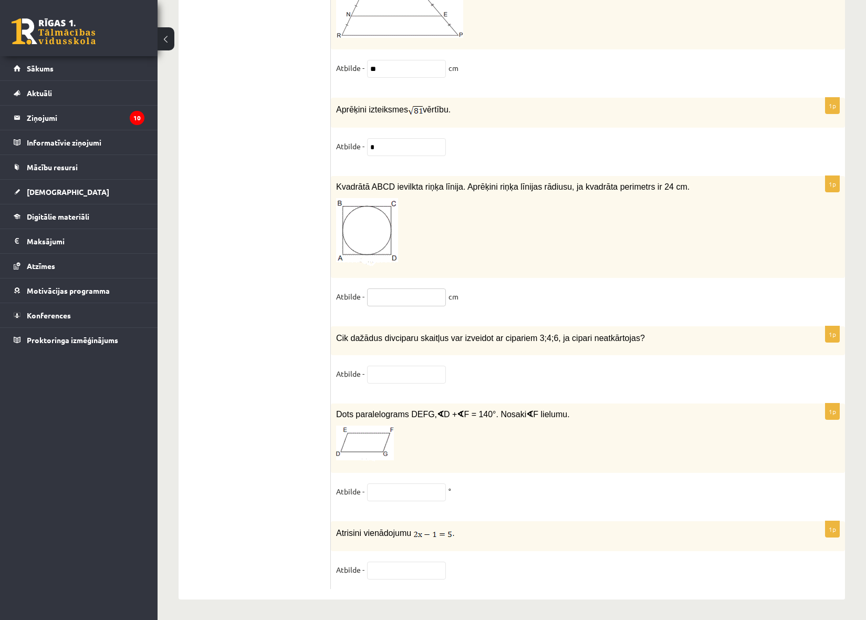
click at [408, 292] on input "text" at bounding box center [406, 297] width 79 height 18
type input "*"
drag, startPoint x: 553, startPoint y: 410, endPoint x: 554, endPoint y: 401, distance: 9.0
click at [553, 410] on p "Dots paralelograms DEFG, ∢ D + ∢ F = 140°. Nosaki ∢ F lielumu." at bounding box center [561, 414] width 451 height 11
click at [431, 369] on input "text" at bounding box center [406, 374] width 79 height 18
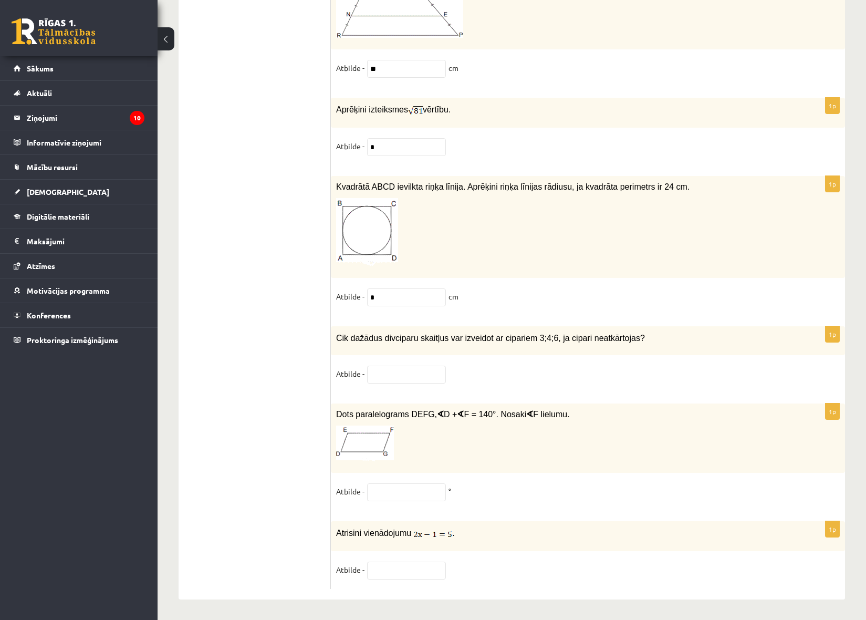
click at [627, 332] on p "Cik dažādus divciparu skaitļus var izveidot ar cipariem 3;4;6, ja cipari neatkā…" at bounding box center [561, 337] width 451 height 12
click at [407, 361] on div "1p Cik dažādus divciparu skaitļus var izveidot ar cipariem 3;4;6, ja cipari nea…" at bounding box center [588, 359] width 514 height 67
drag, startPoint x: 416, startPoint y: 370, endPoint x: 423, endPoint y: 365, distance: 8.5
click at [421, 365] on input "text" at bounding box center [406, 374] width 79 height 18
type input "*"
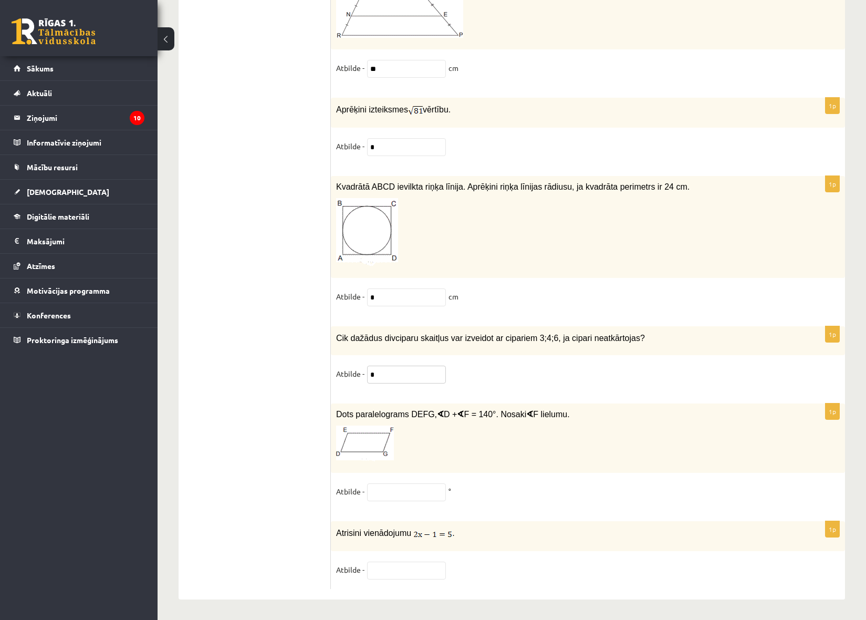
type input "*"
click at [437, 487] on input "text" at bounding box center [406, 492] width 79 height 18
type input "**"
click at [400, 578] on fieldset "Atbilde -" at bounding box center [588, 572] width 504 height 22
click at [400, 577] on input "text" at bounding box center [406, 570] width 79 height 18
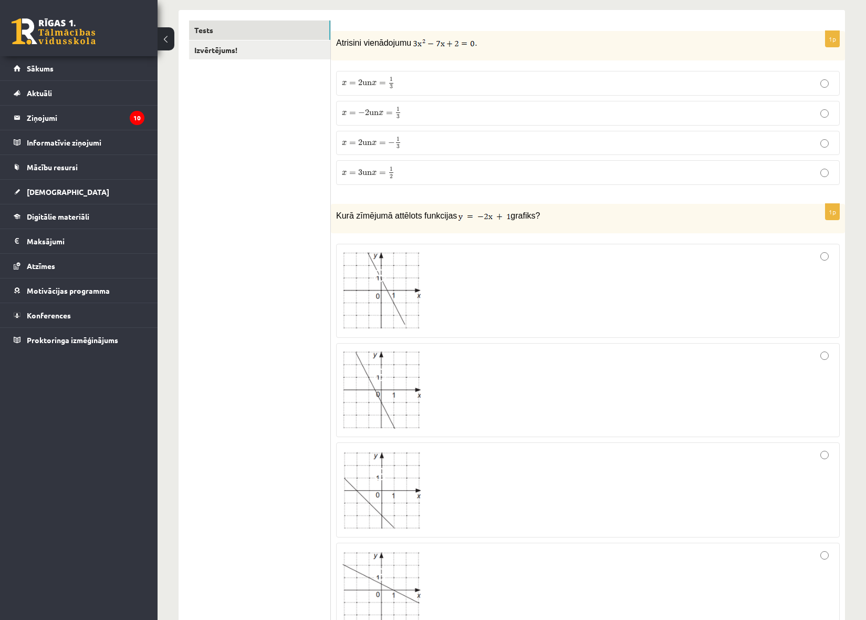
scroll to position [0, 0]
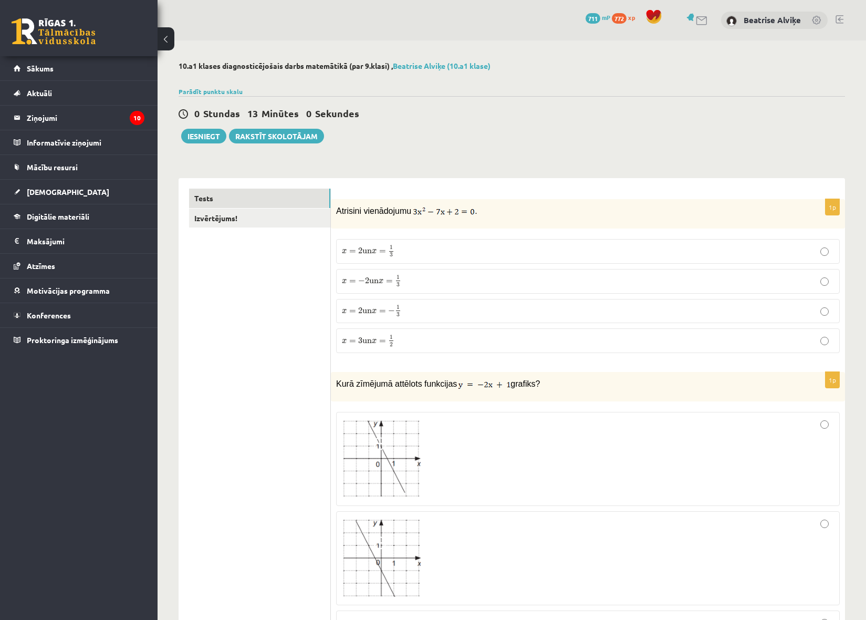
type input "*"
click at [188, 127] on div "0 Stundas 13 Minūtes 0 Sekundes Ieskaite saglabāta! Iesniegt Rakstīt skolotājam" at bounding box center [512, 119] width 666 height 47
click at [188, 128] on div "0 Stundas 13 Minūtes 0 Sekundes Ieskaite saglabāta! Iesniegt Rakstīt skolotājam" at bounding box center [512, 119] width 666 height 47
click at [189, 137] on button "Iesniegt" at bounding box center [203, 136] width 45 height 15
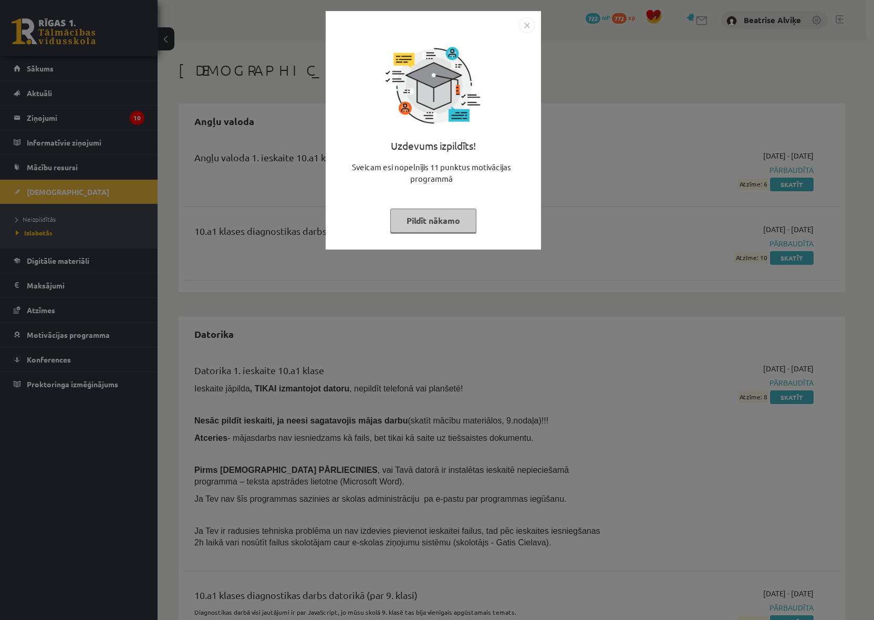
click at [531, 28] on img "Close" at bounding box center [527, 25] width 16 height 16
